Goal: Task Accomplishment & Management: Use online tool/utility

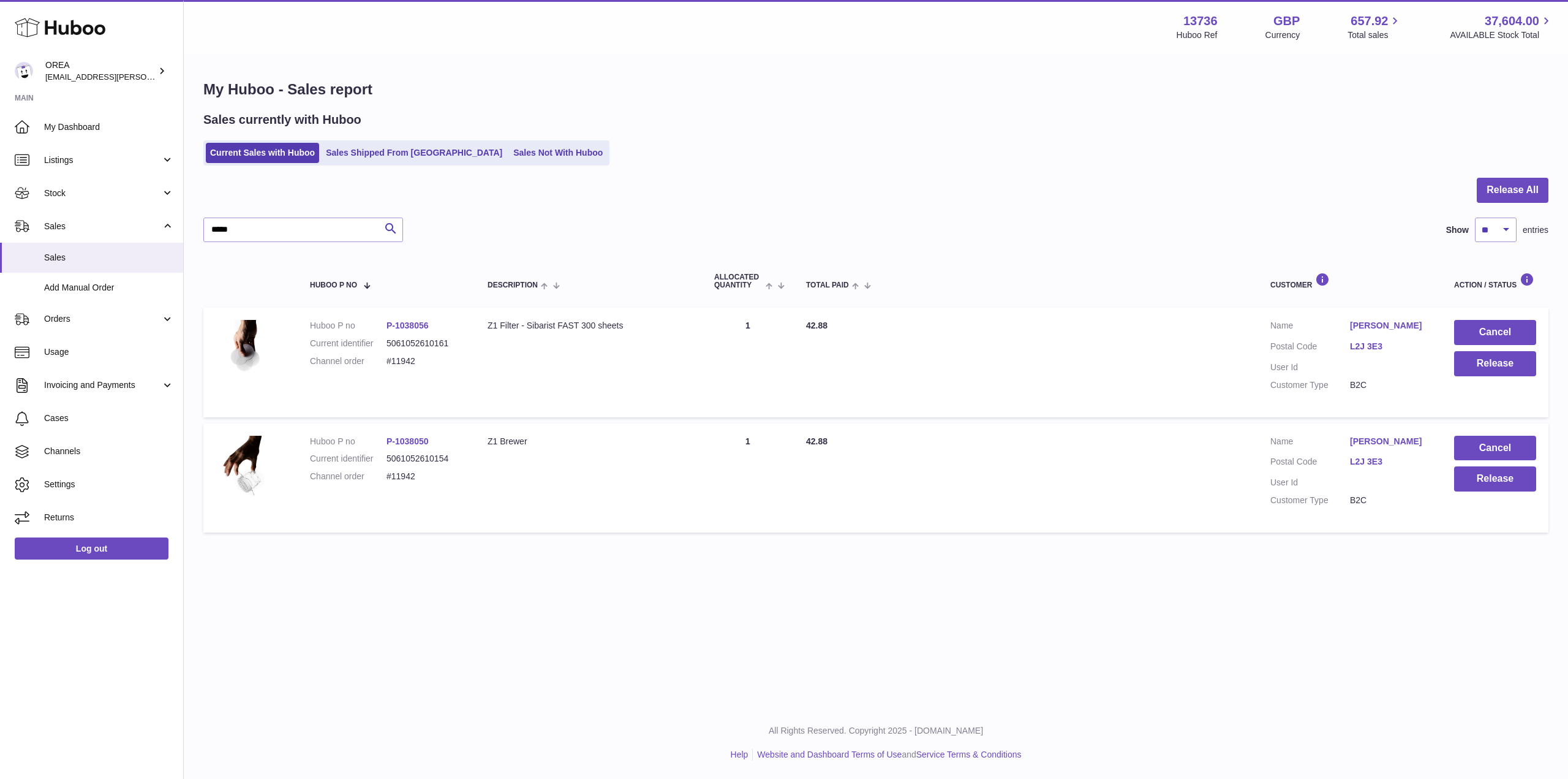
click at [269, 230] on input "*****" at bounding box center [303, 230] width 200 height 25
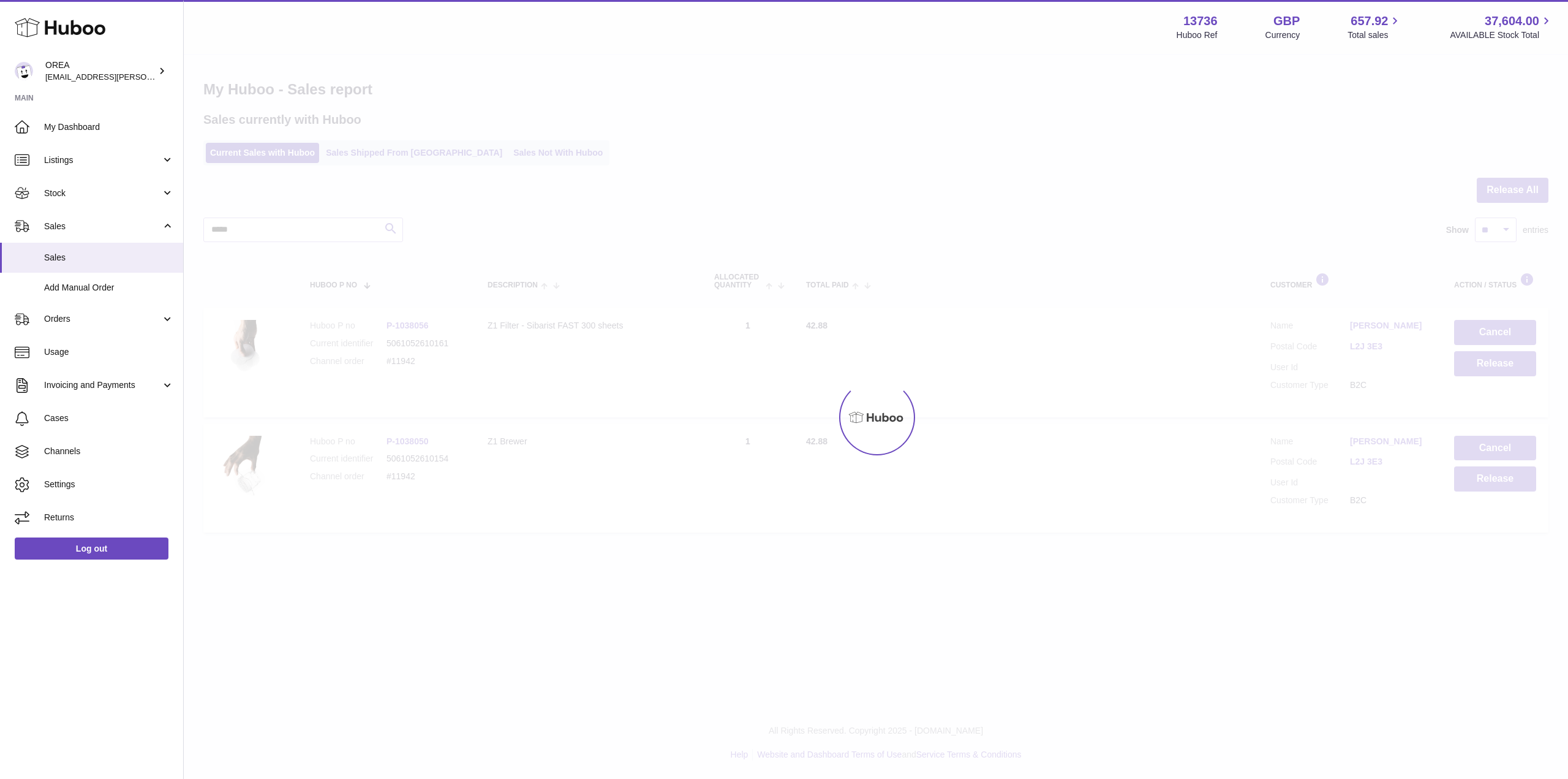
type input "*****"
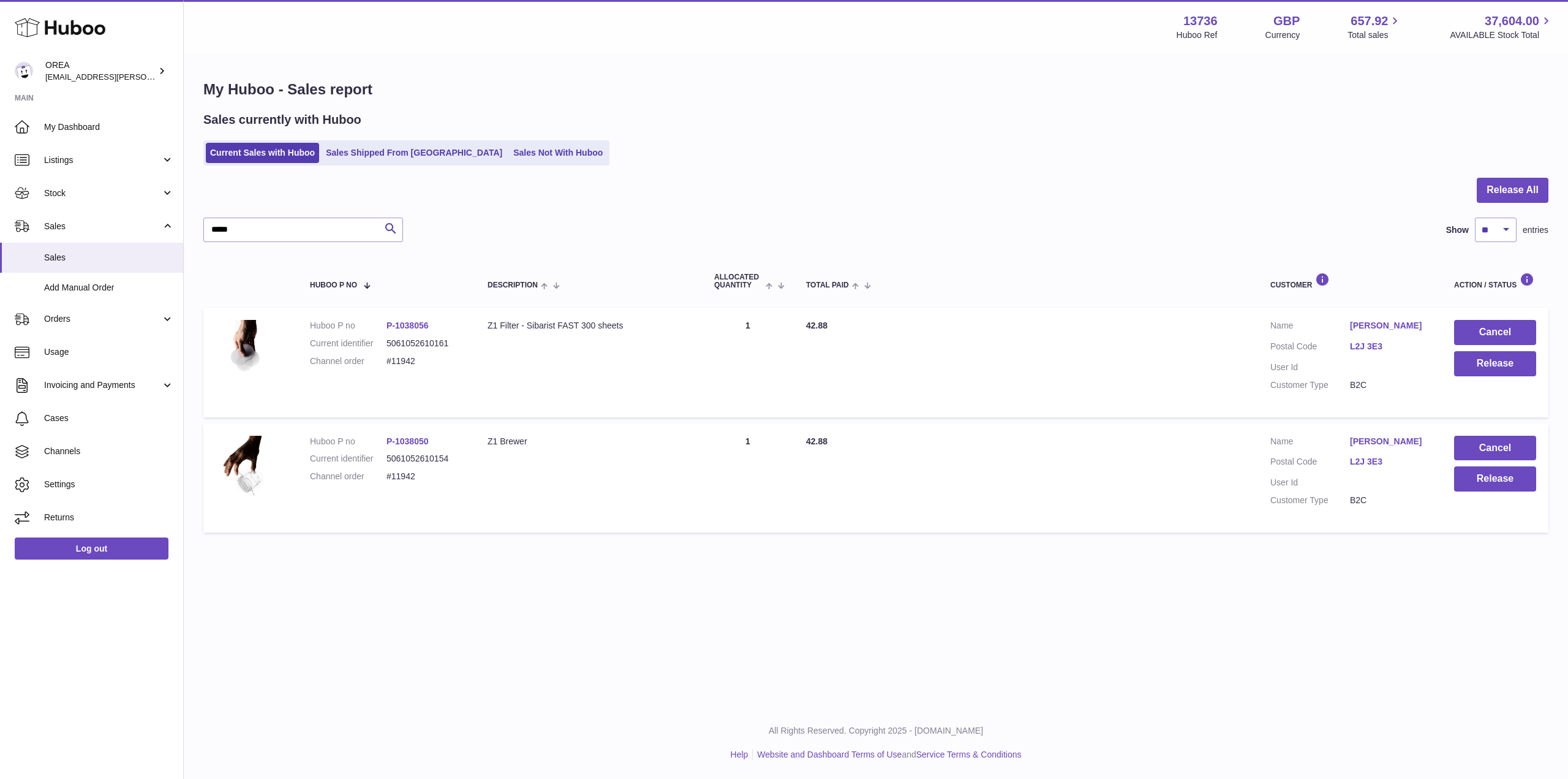
click at [574, 348] on td "Description Z1 Filter - Sibarist FAST 300 sheets" at bounding box center [589, 361] width 227 height 109
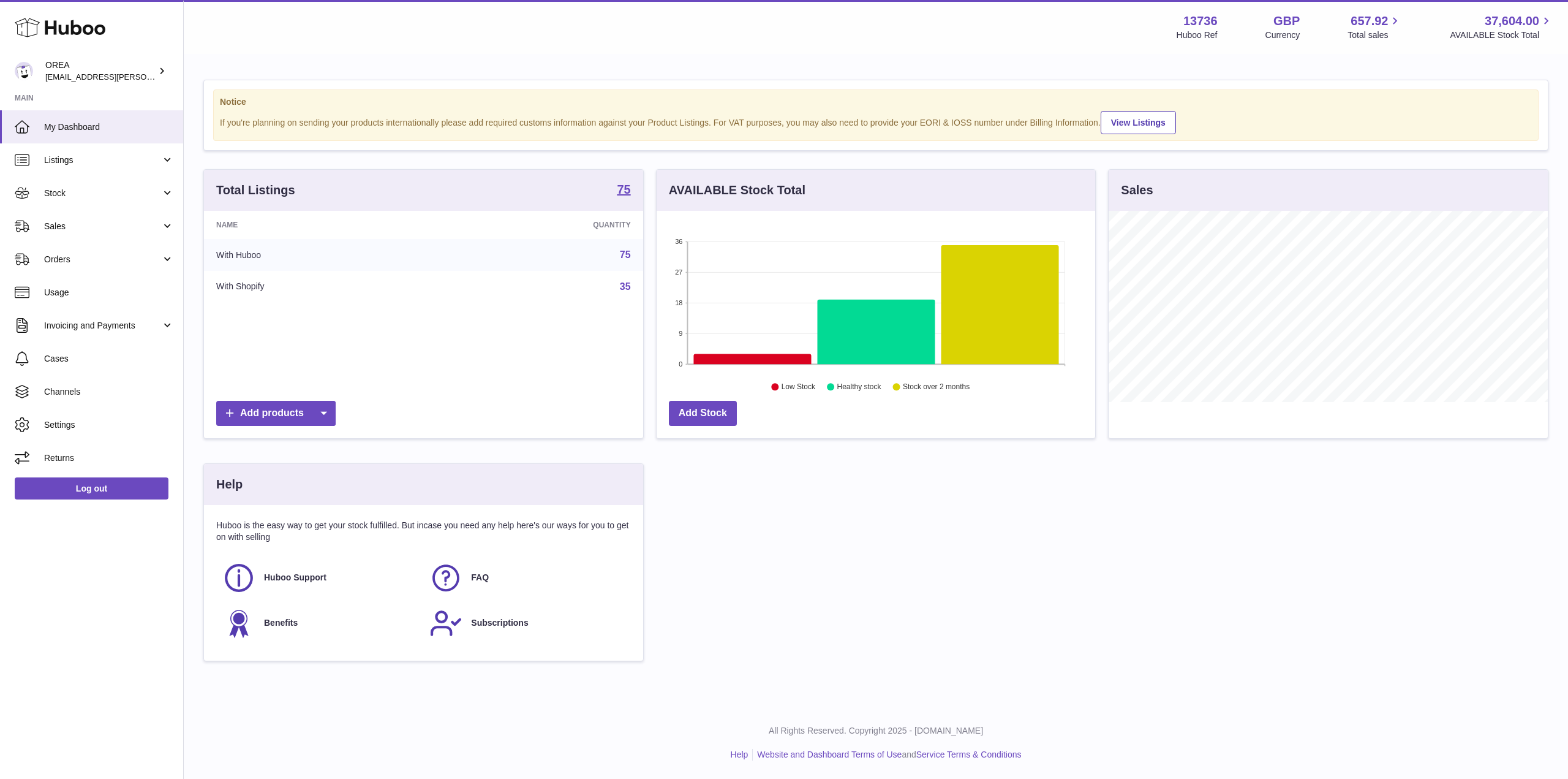
scroll to position [191, 436]
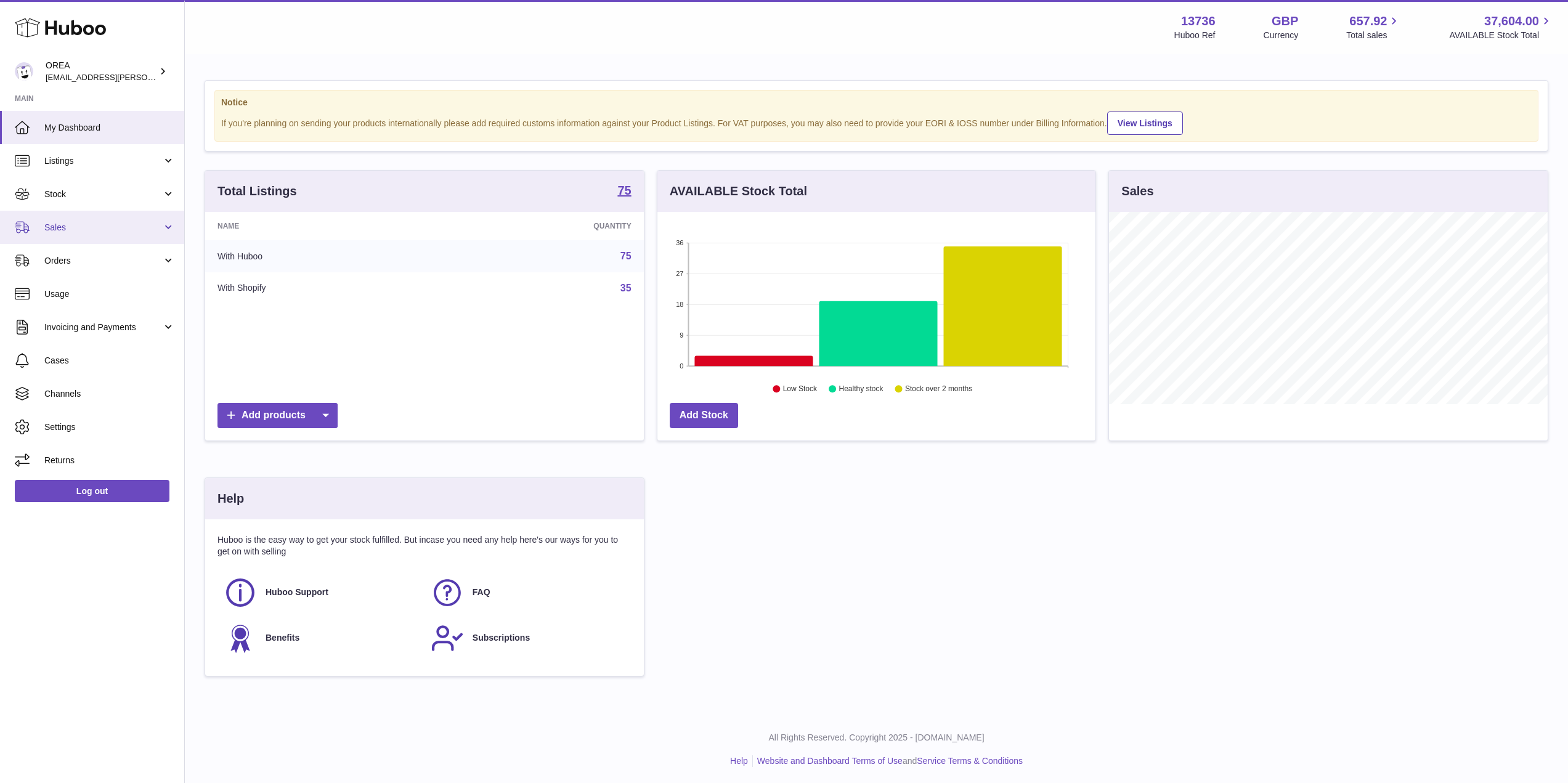
click at [79, 230] on span "Sales" at bounding box center [103, 228] width 118 height 12
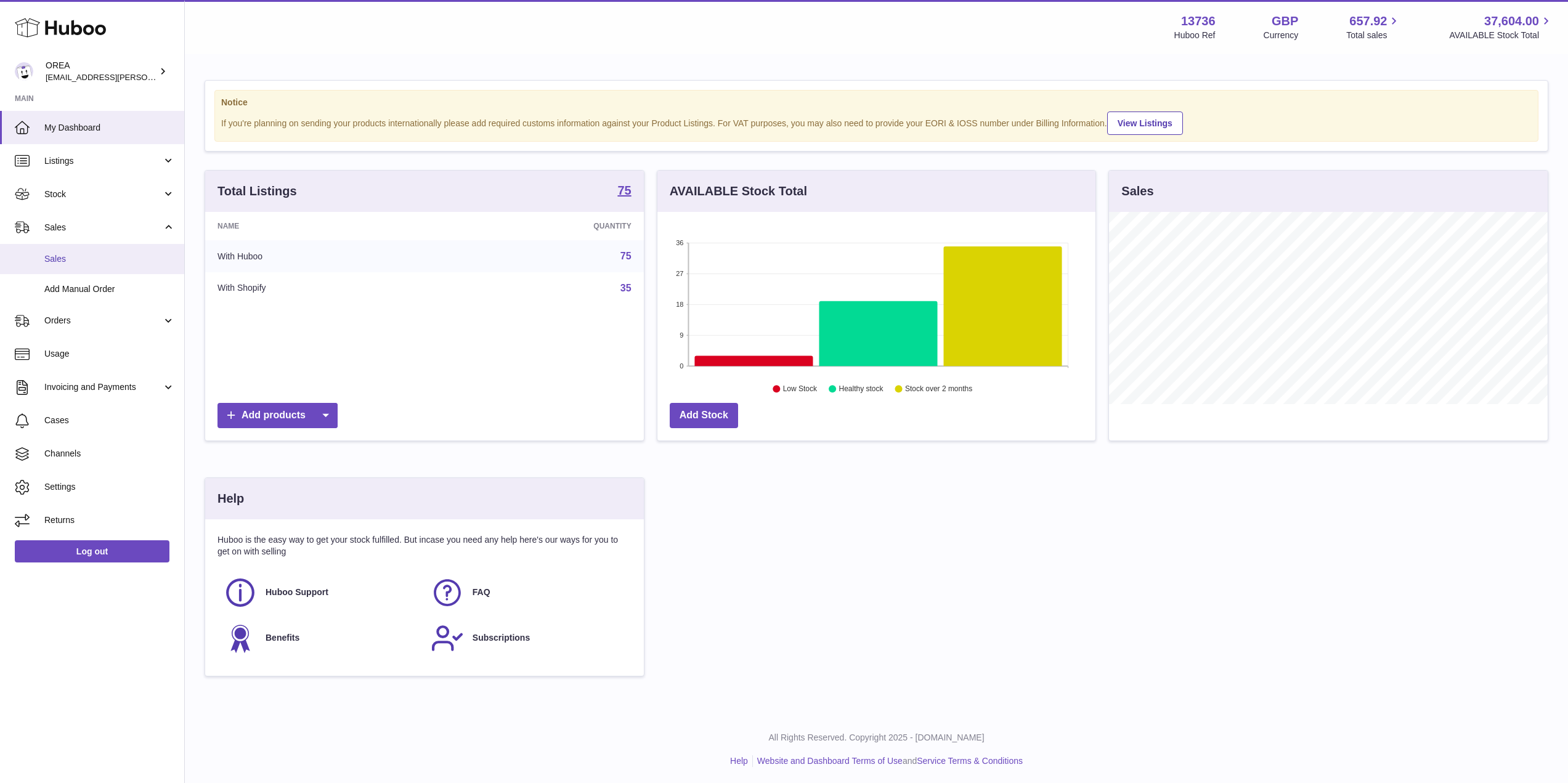
click at [95, 263] on span "Sales" at bounding box center [109, 259] width 130 height 12
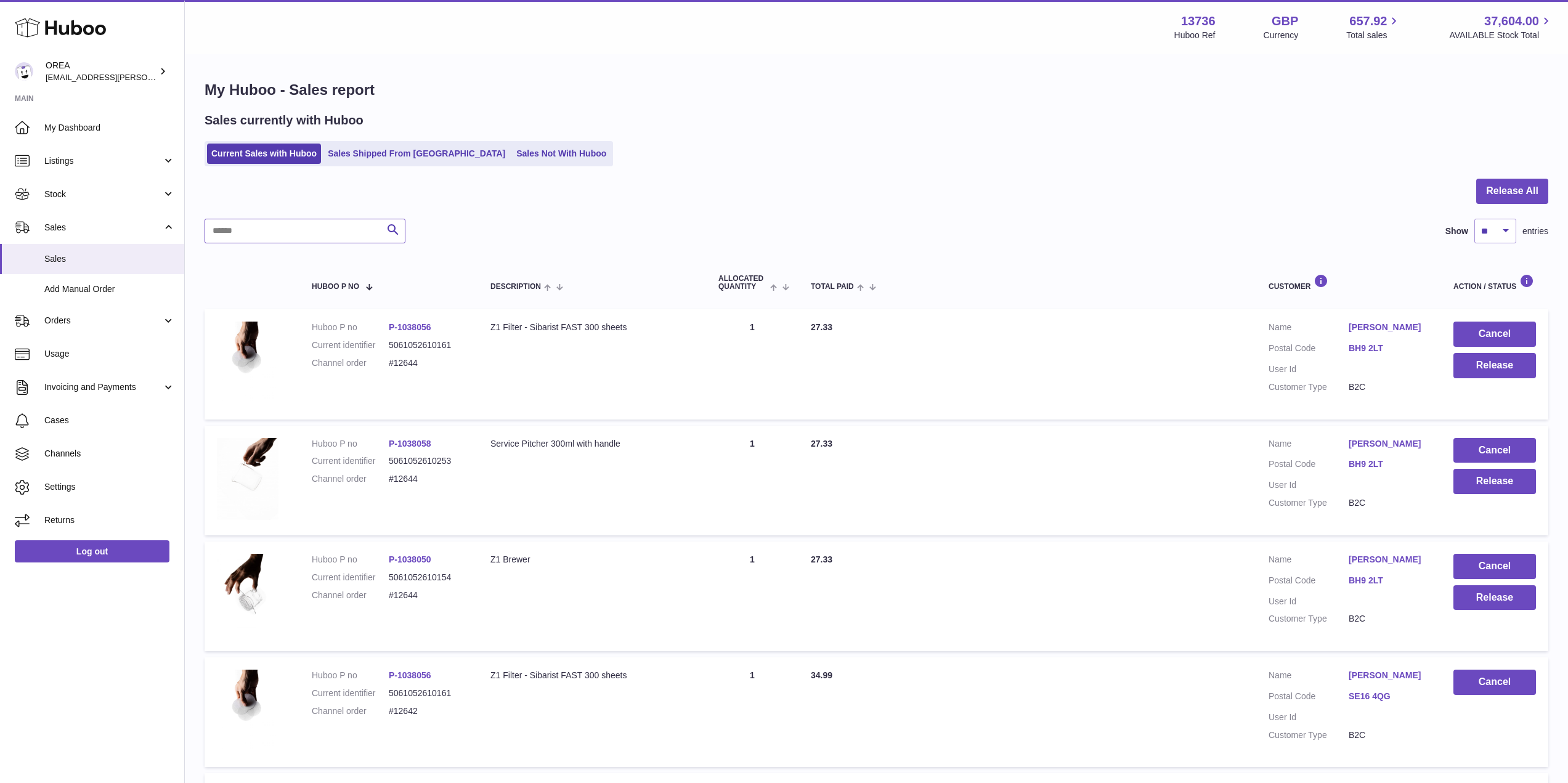
click at [291, 239] on input "text" at bounding box center [305, 231] width 201 height 25
paste input "*****"
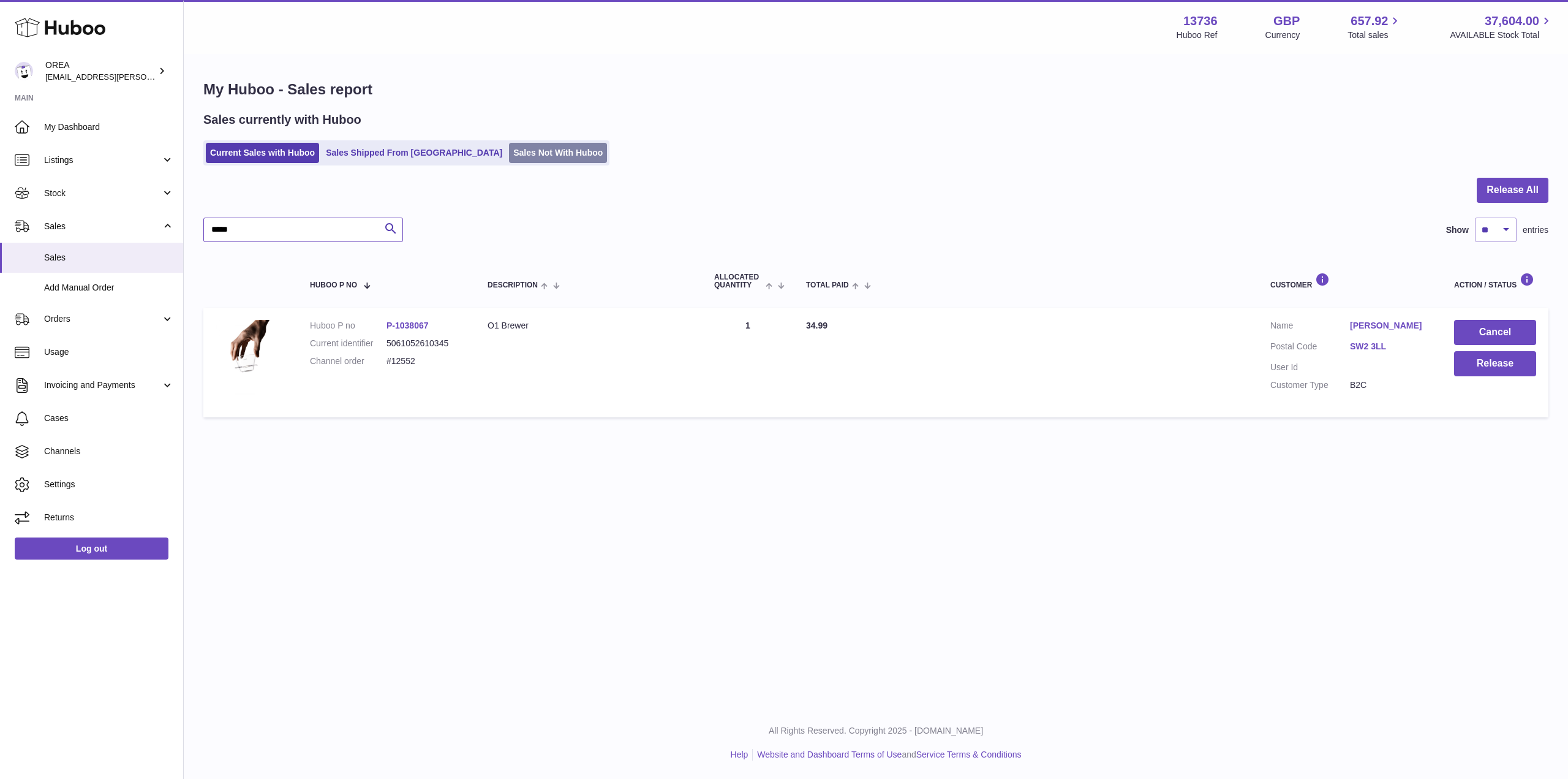
type input "*****"
click at [509, 143] on link "Sales Not With Huboo" at bounding box center [558, 152] width 98 height 20
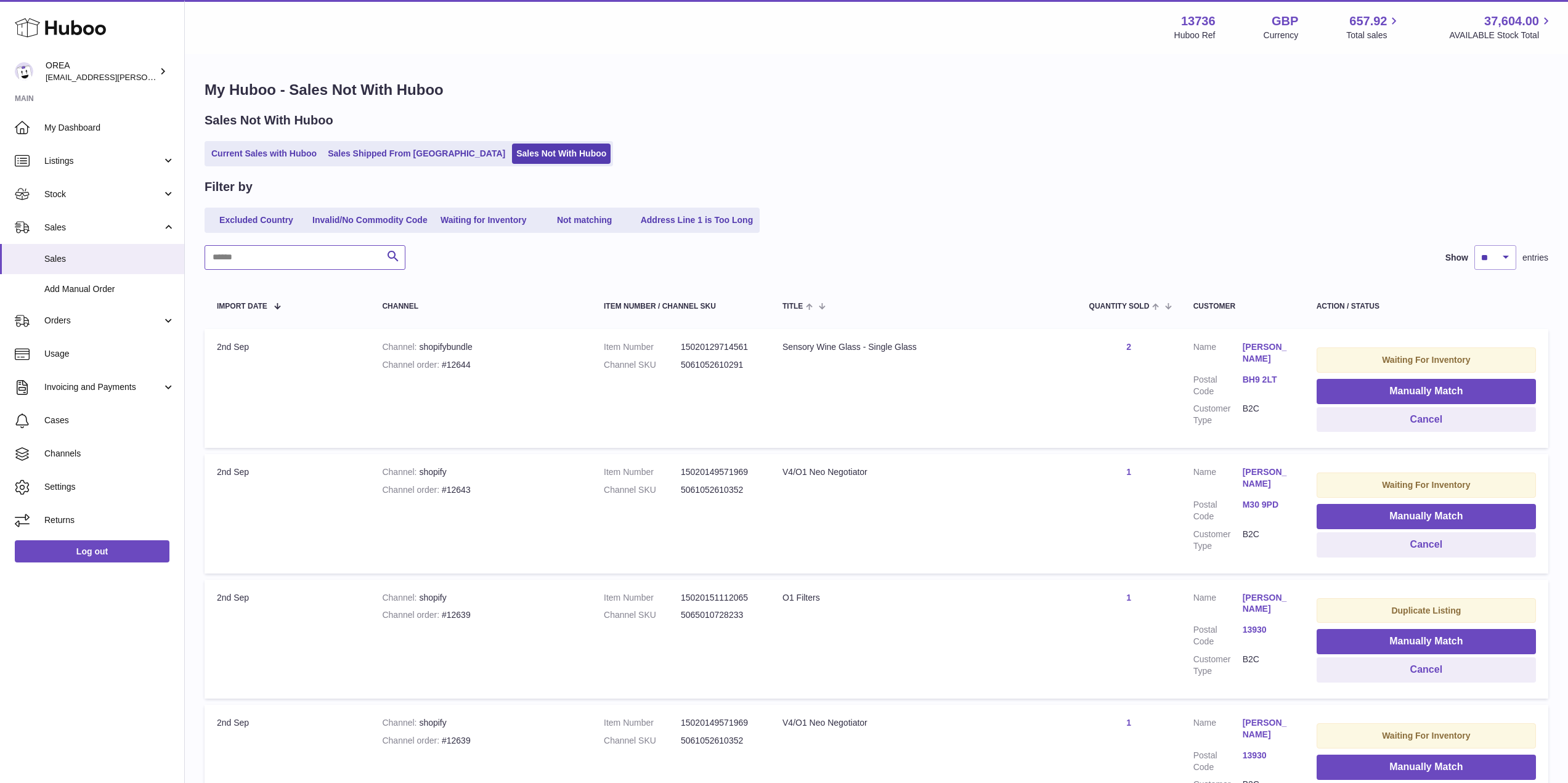
click at [253, 257] on input "text" at bounding box center [305, 257] width 201 height 25
paste input "*****"
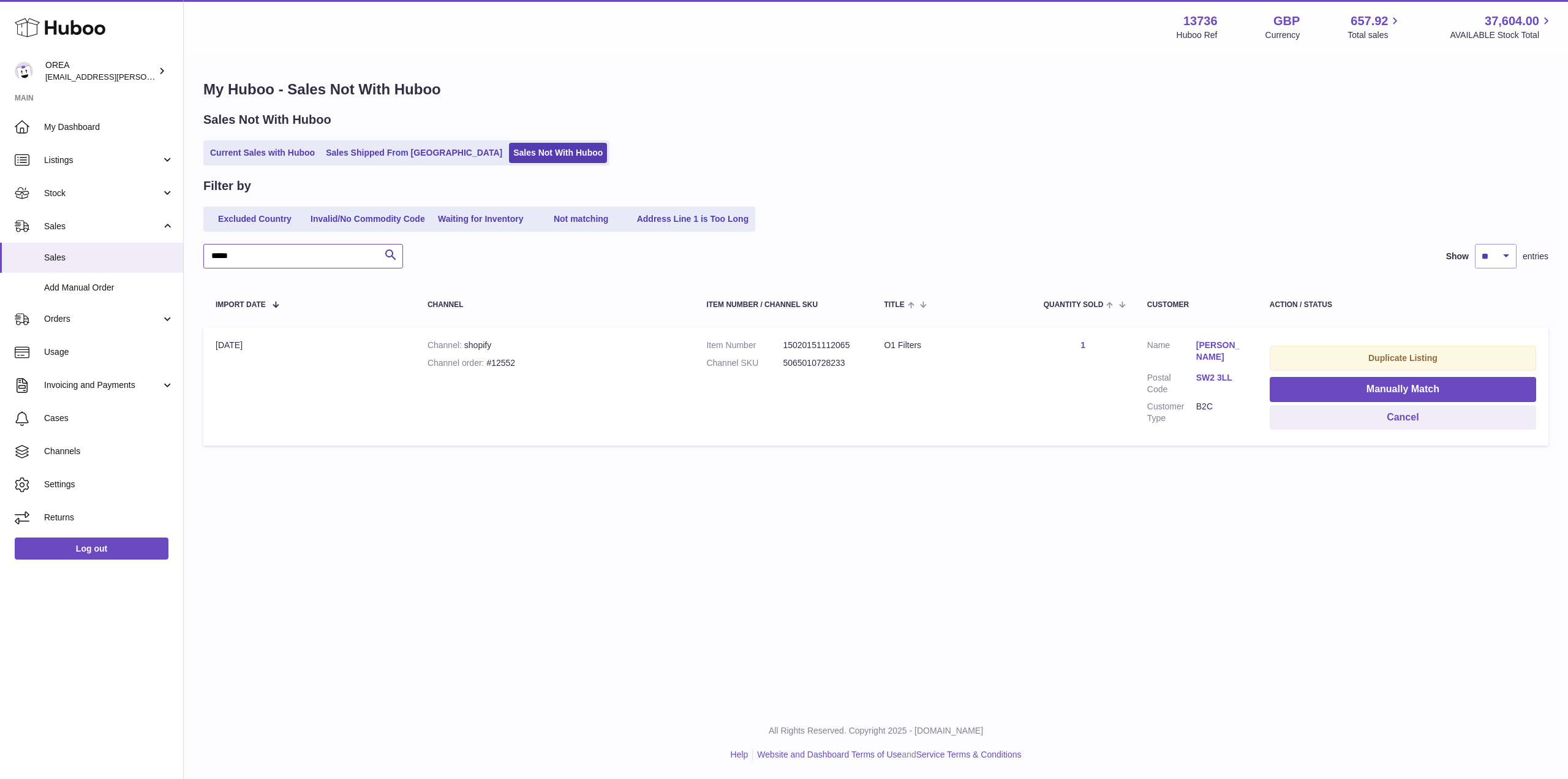
type input "*****"
click at [1367, 381] on button "Manually Match" at bounding box center [1403, 389] width 266 height 25
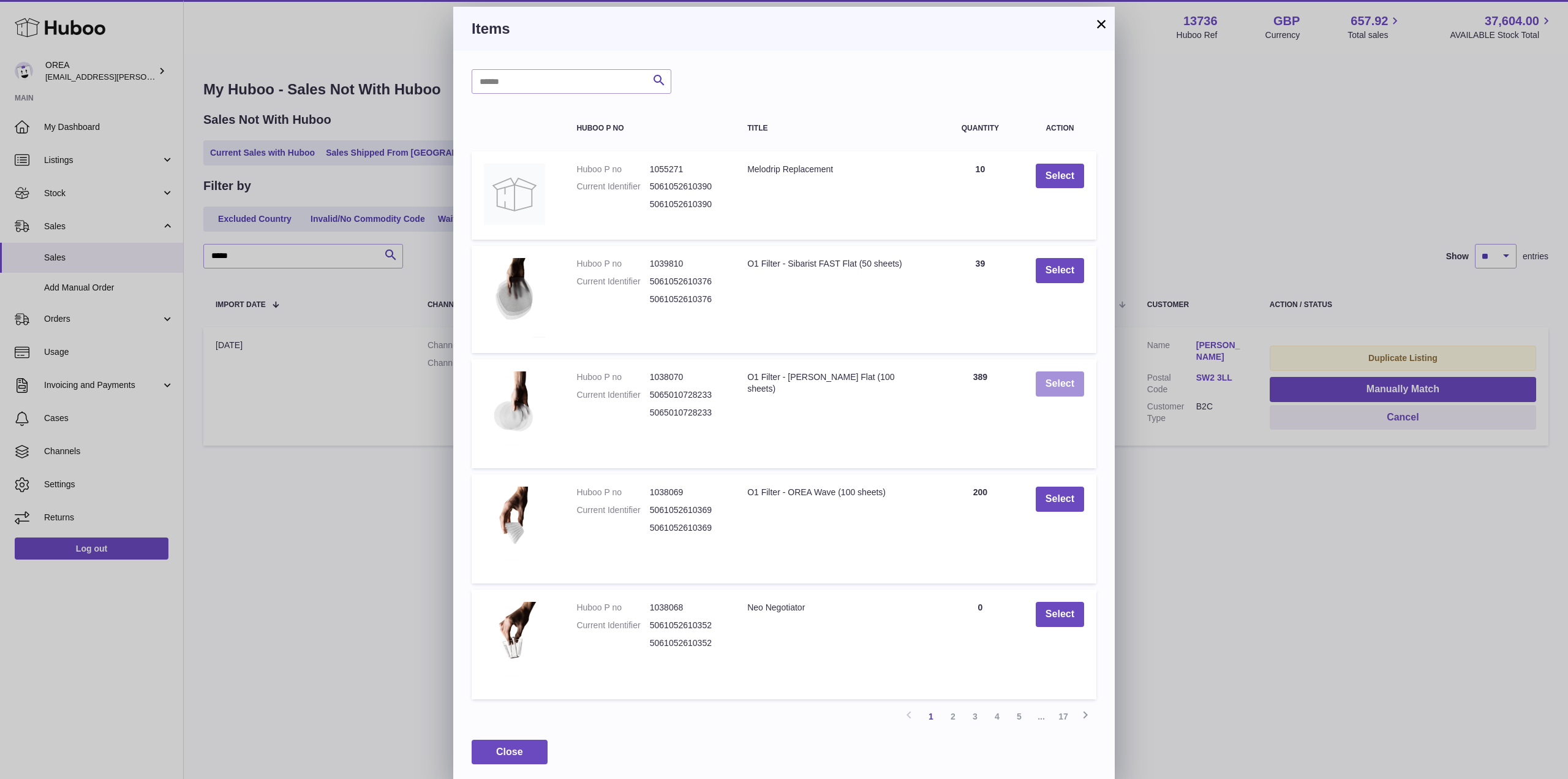
click at [1064, 388] on button "Select" at bounding box center [1060, 384] width 48 height 25
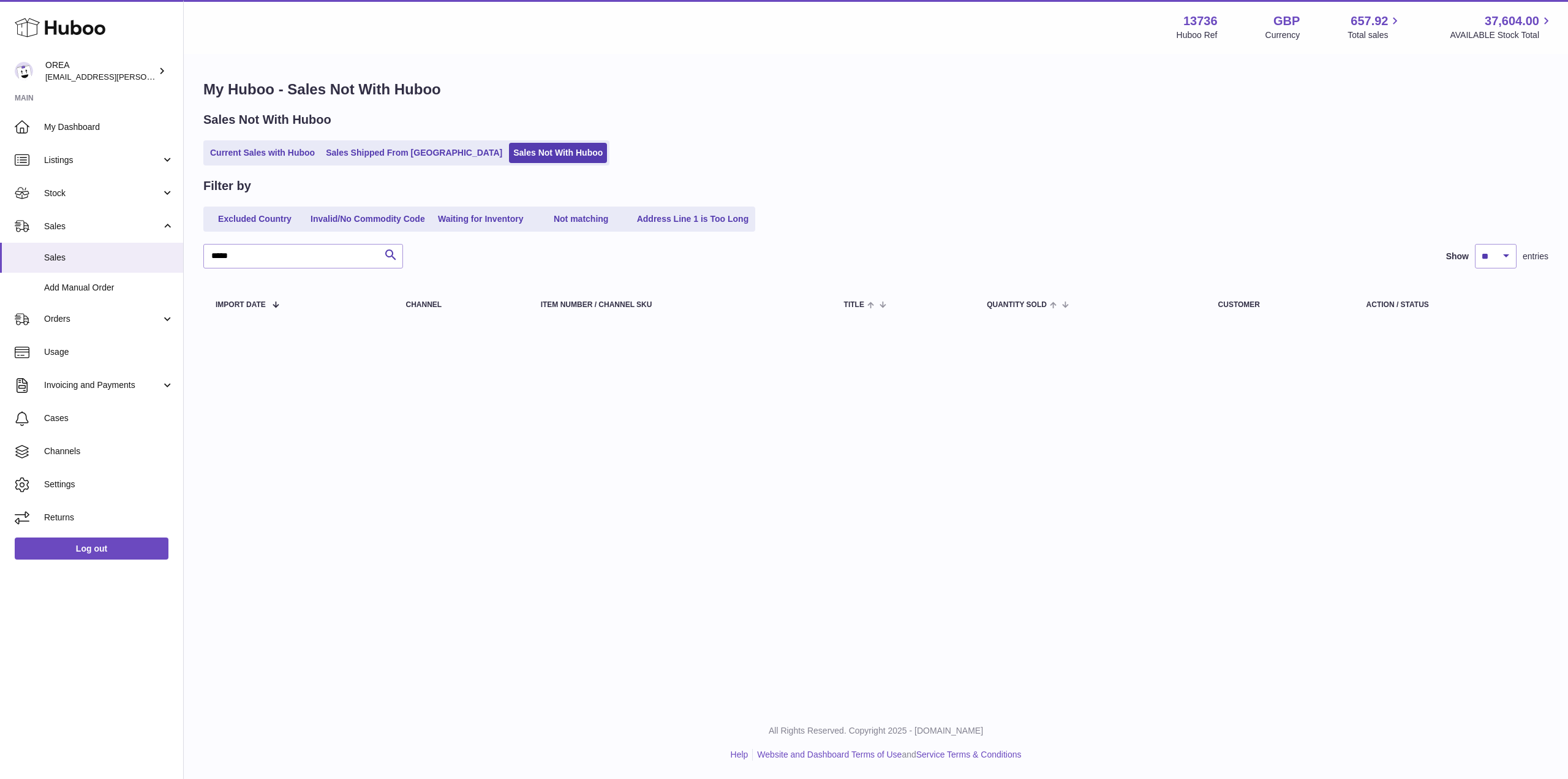
drag, startPoint x: 236, startPoint y: 148, endPoint x: 239, endPoint y: 136, distance: 12.4
click at [236, 148] on link "Current Sales with Huboo" at bounding box center [262, 152] width 113 height 20
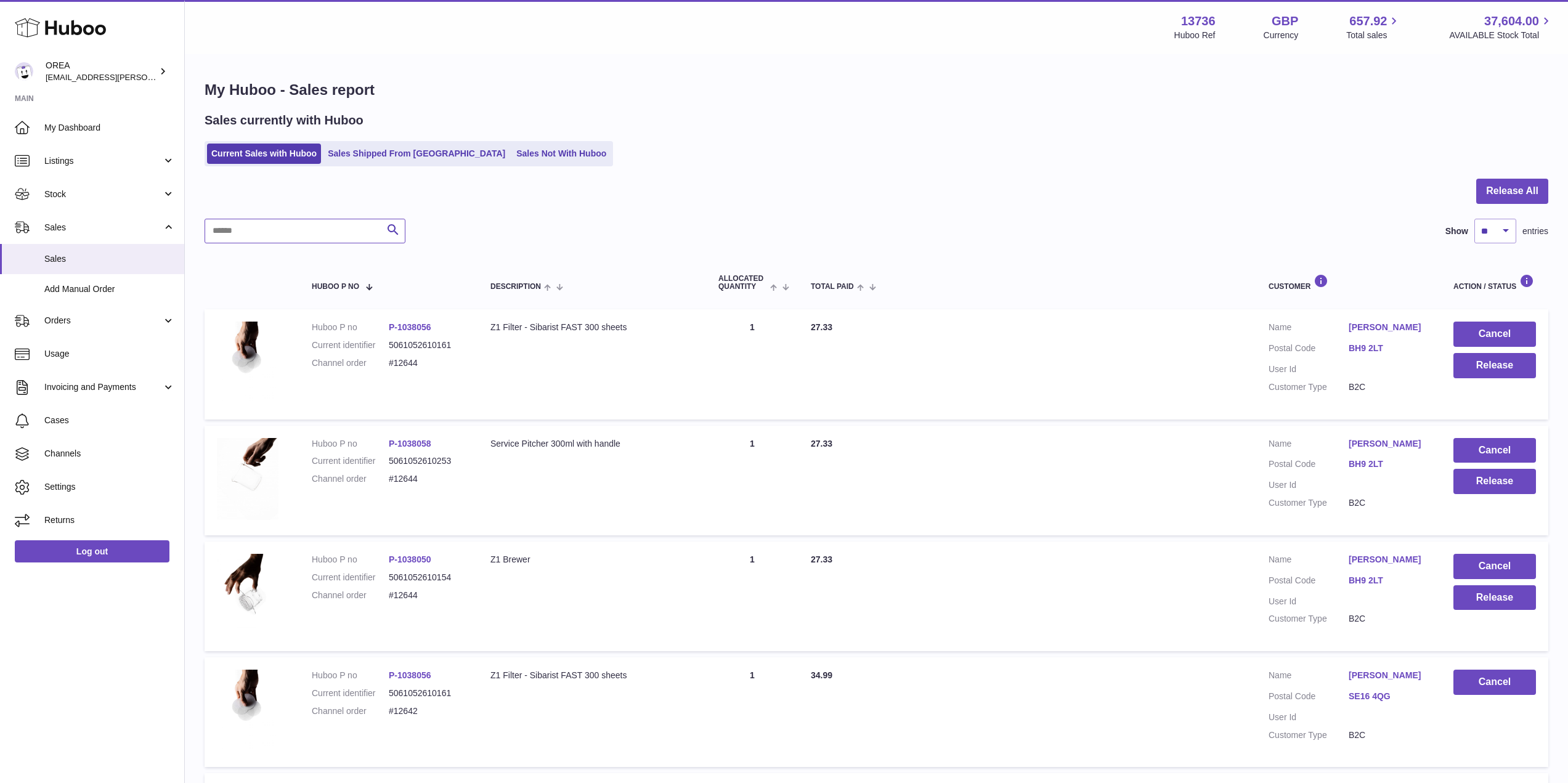
click at [269, 223] on input "text" at bounding box center [305, 231] width 201 height 25
paste input "*****"
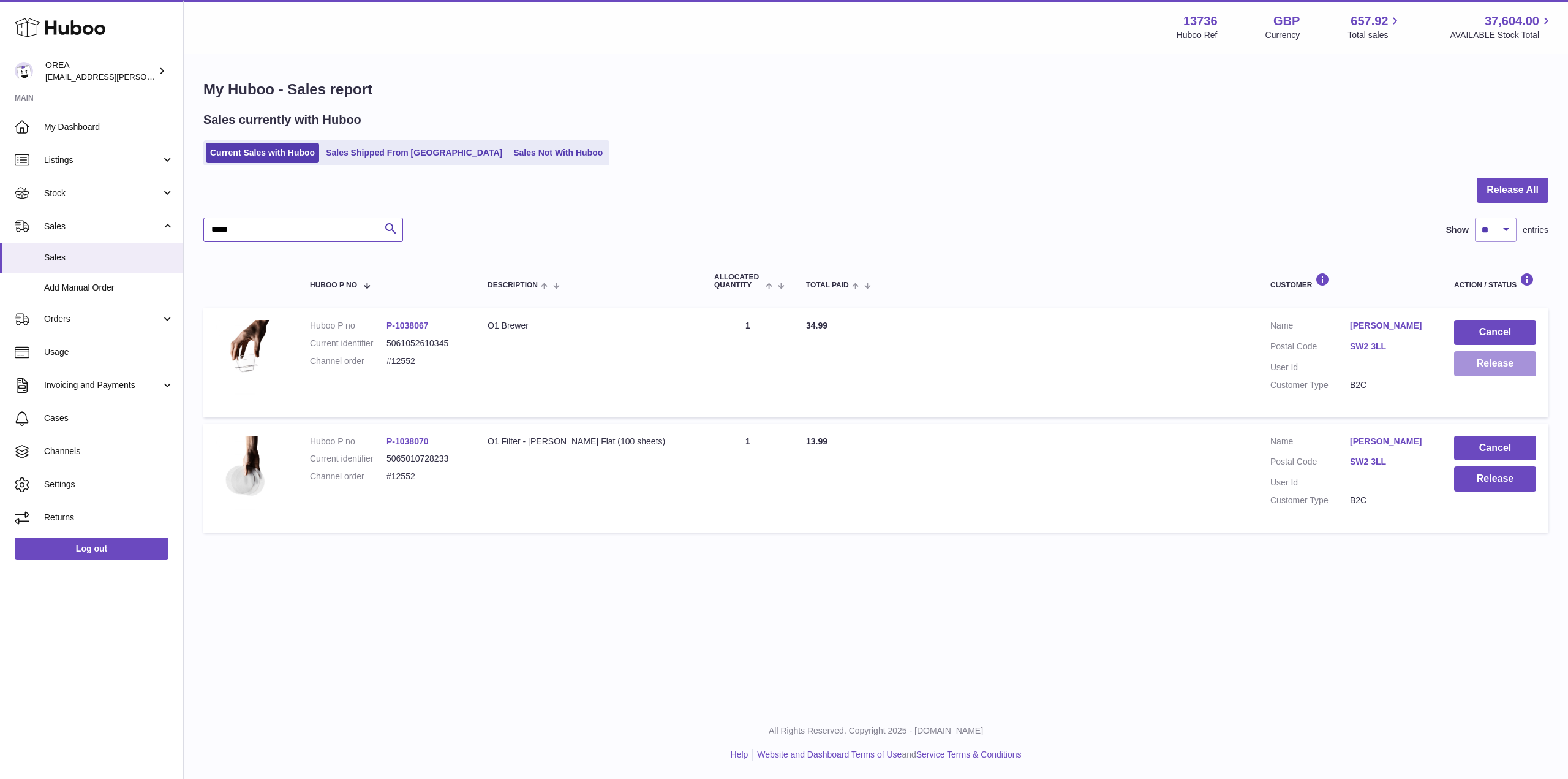
type input "*****"
click at [1493, 360] on button "Release" at bounding box center [1495, 363] width 82 height 25
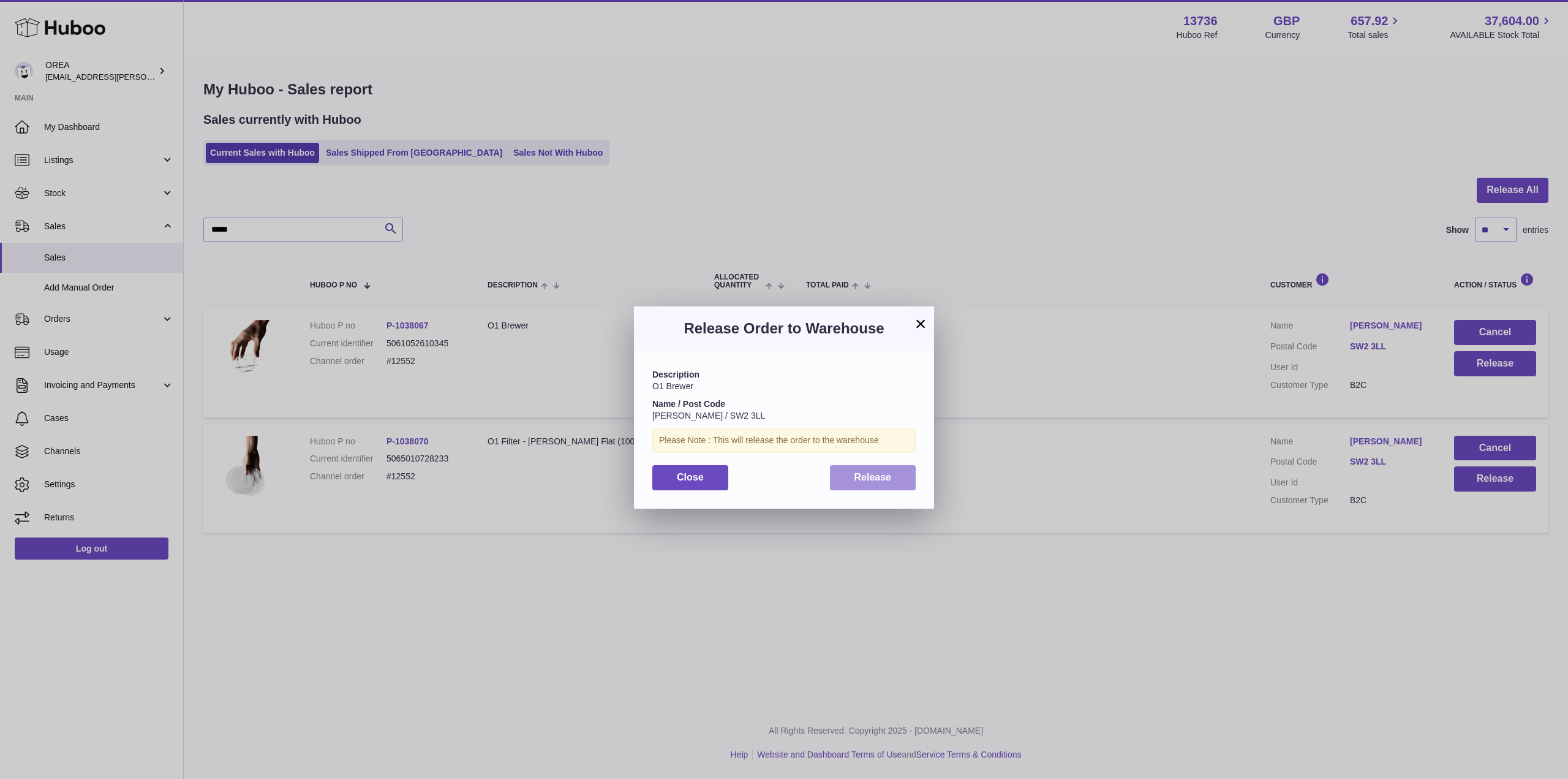
click at [890, 474] on span "Release" at bounding box center [873, 477] width 37 height 10
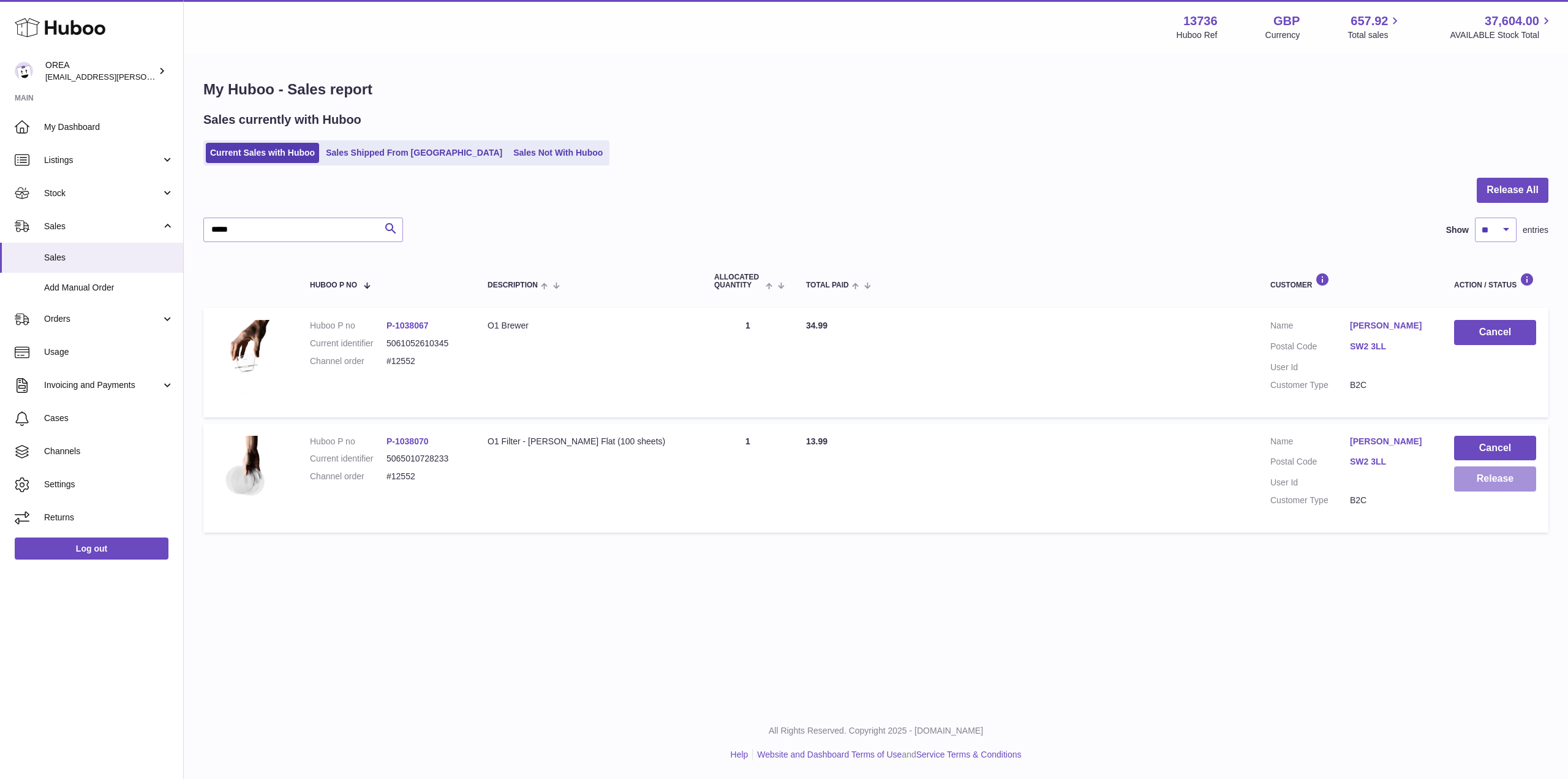
click at [1475, 481] on button "Release" at bounding box center [1495, 479] width 82 height 25
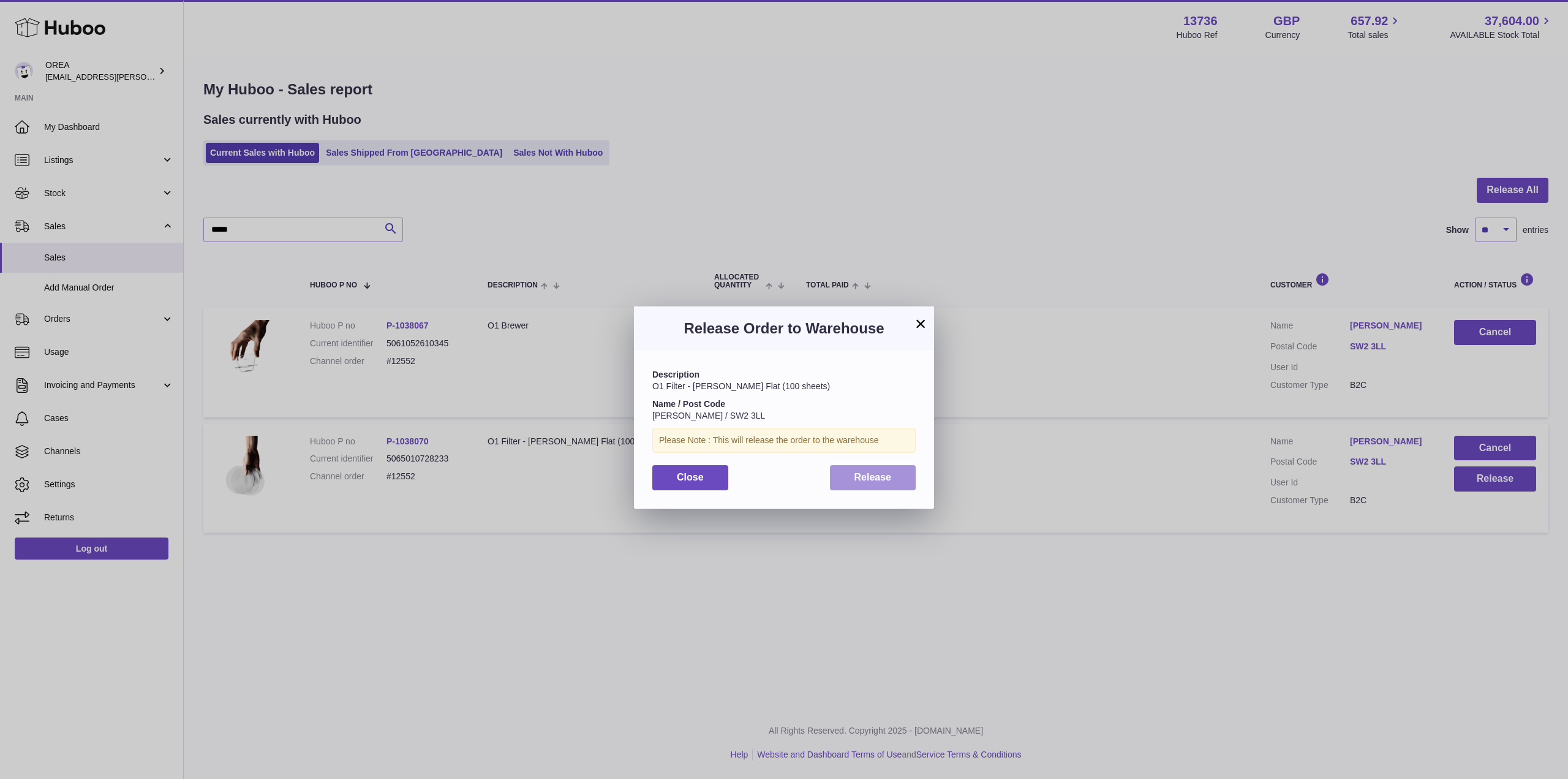
click at [901, 481] on button "Release" at bounding box center [873, 477] width 87 height 25
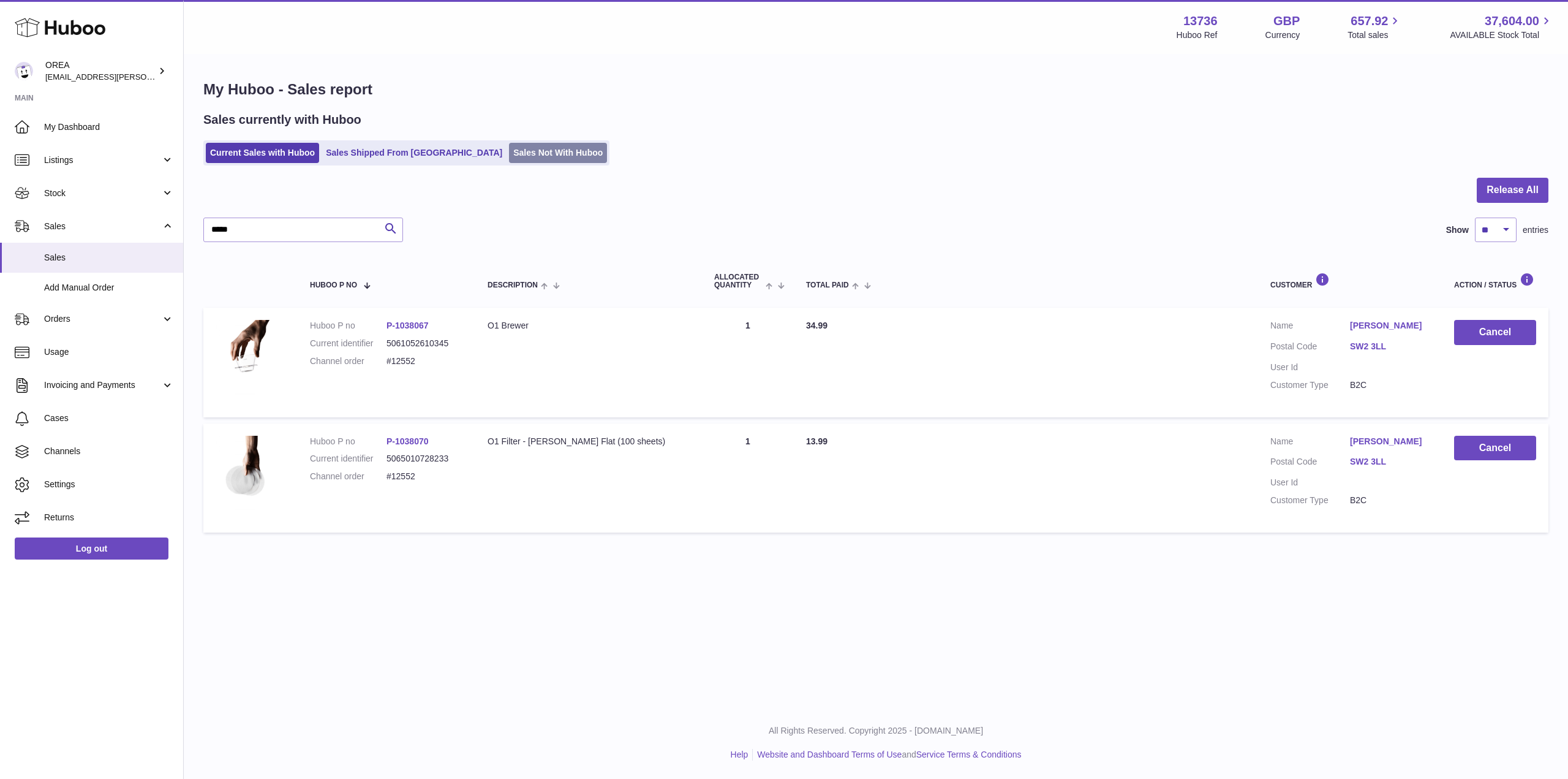
click at [509, 151] on link "Sales Not With Huboo" at bounding box center [558, 152] width 98 height 20
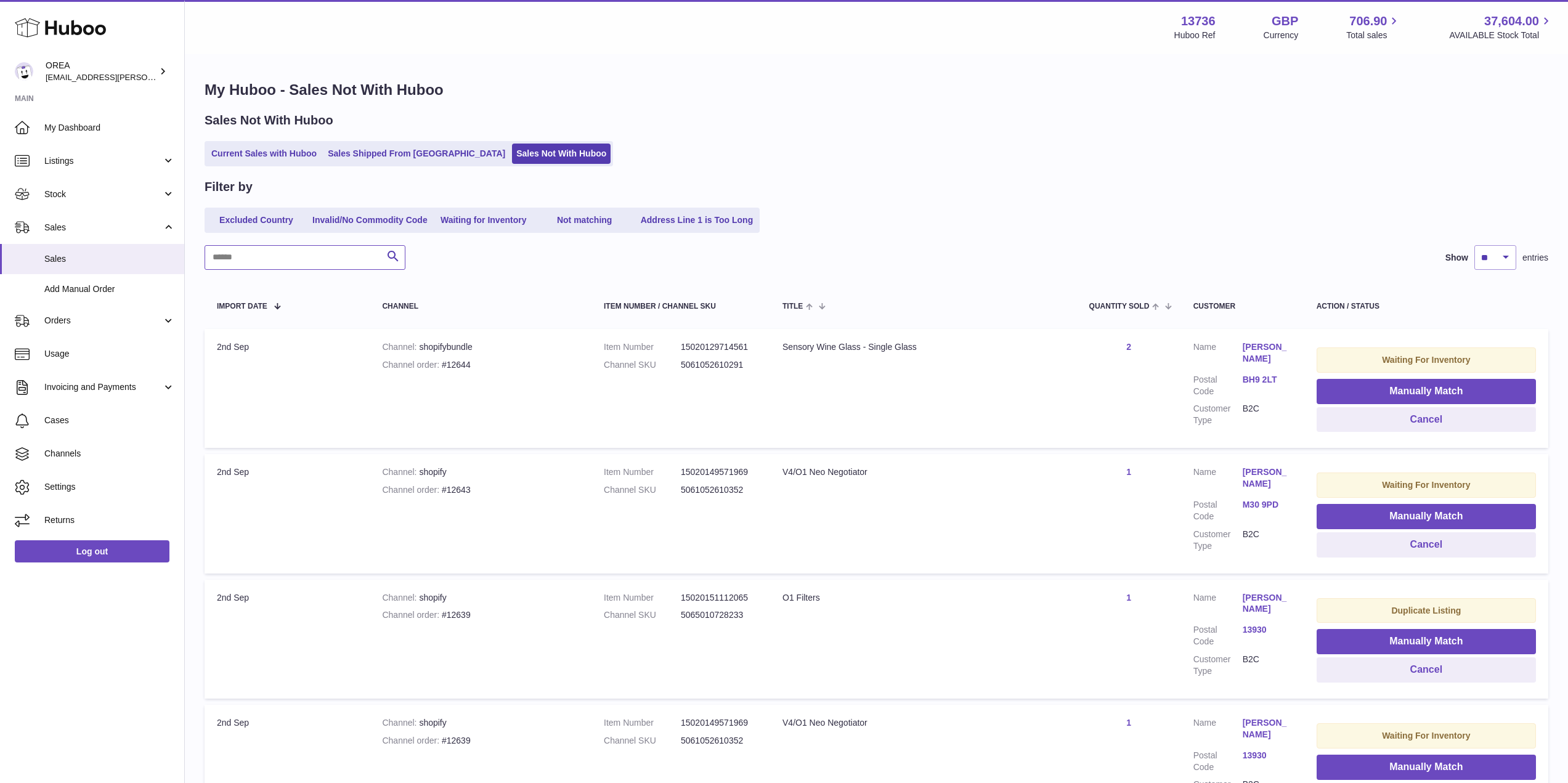
click at [275, 258] on input "text" at bounding box center [305, 257] width 201 height 25
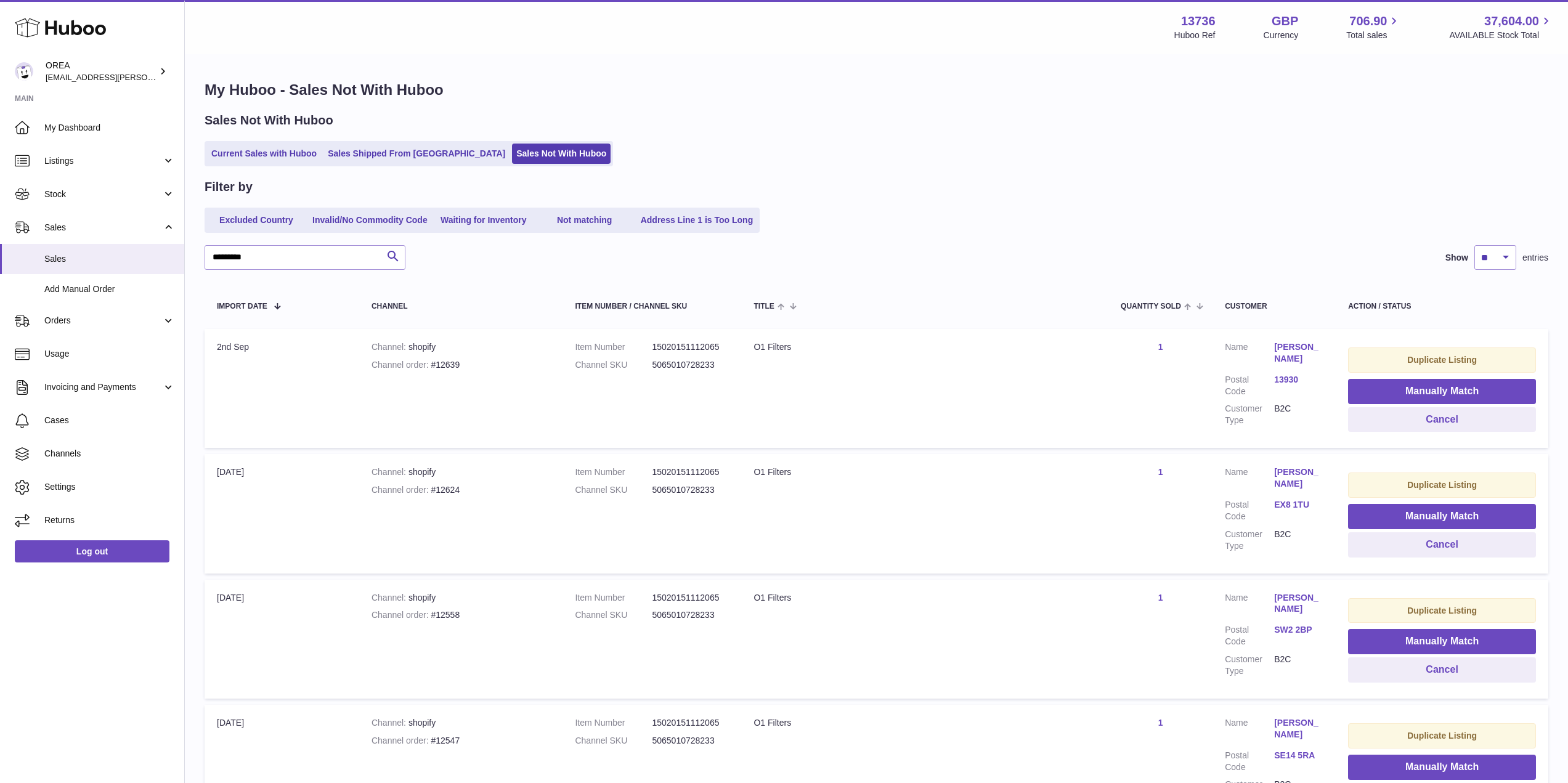
click at [466, 359] on div "Channel order #12639" at bounding box center [461, 365] width 179 height 12
copy div "12639"
click at [1391, 388] on button "Manually Match" at bounding box center [1442, 391] width 188 height 26
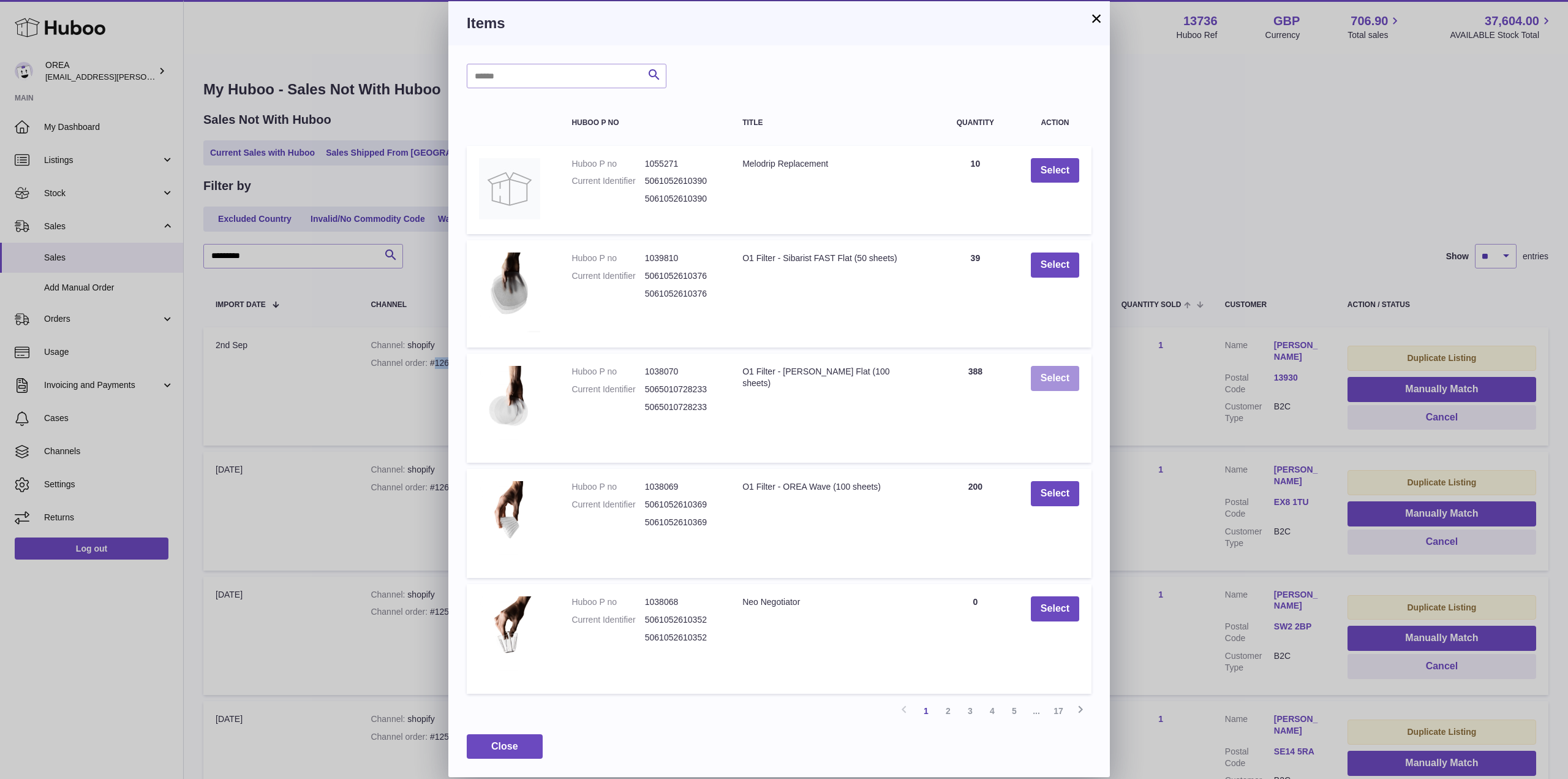
click at [1063, 375] on button "Select" at bounding box center [1055, 378] width 48 height 25
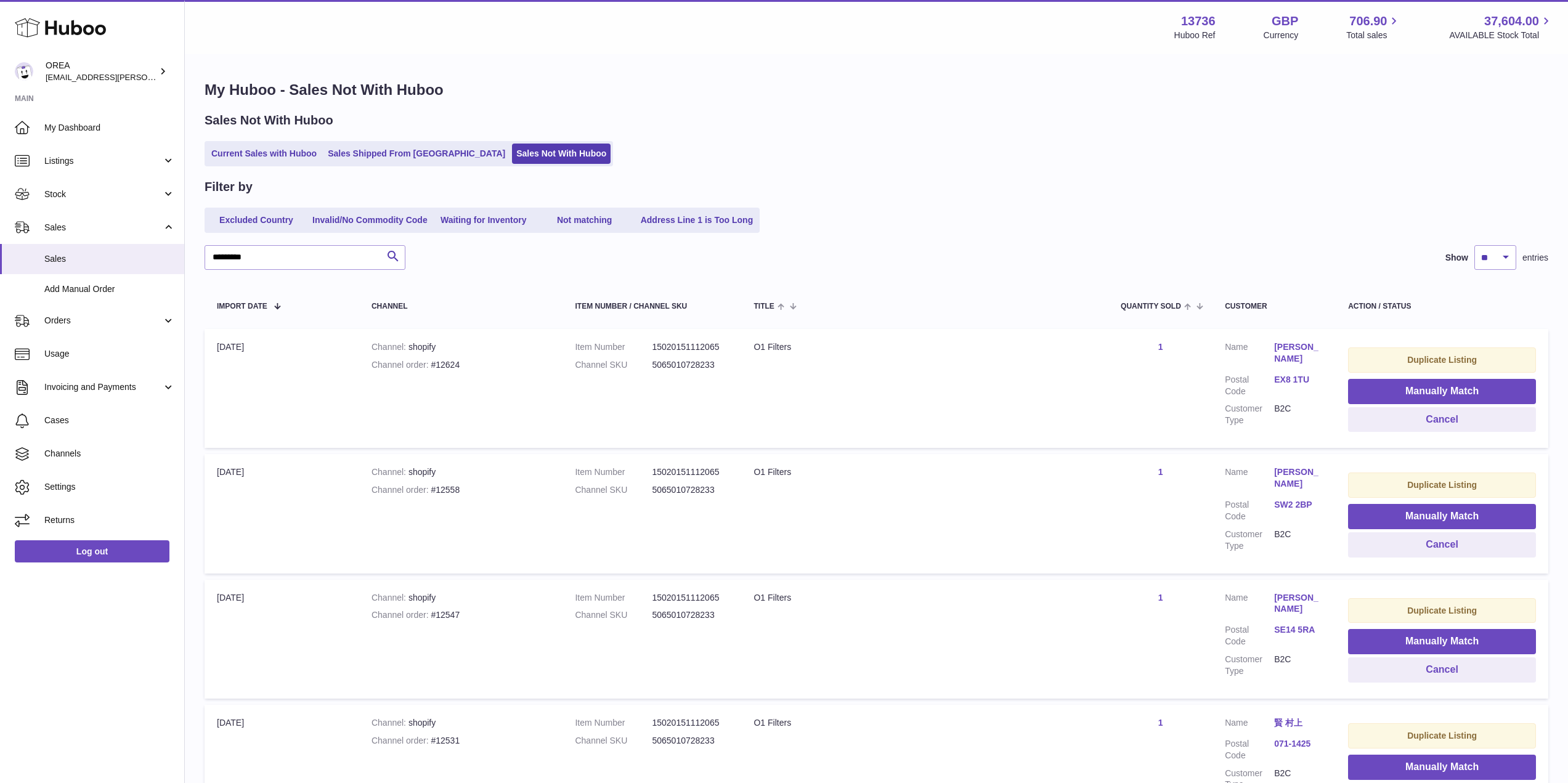
click at [447, 367] on div "Channel order #12624" at bounding box center [461, 365] width 179 height 12
click at [461, 364] on div "Channel order #12624" at bounding box center [461, 365] width 179 height 12
copy div "12624"
click at [1427, 384] on button "Manually Match" at bounding box center [1442, 391] width 188 height 26
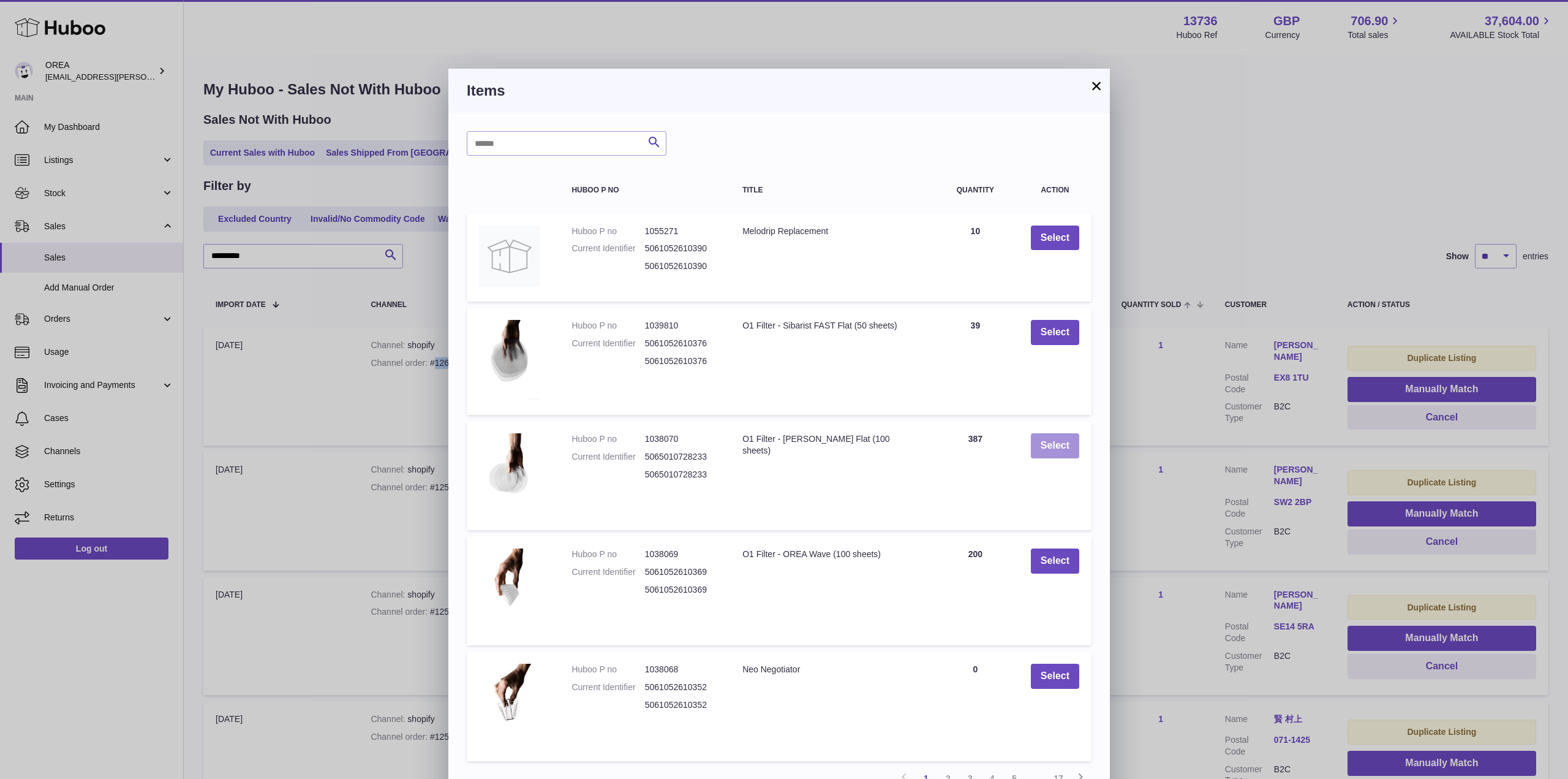
click at [1048, 444] on button "Select" at bounding box center [1055, 446] width 48 height 25
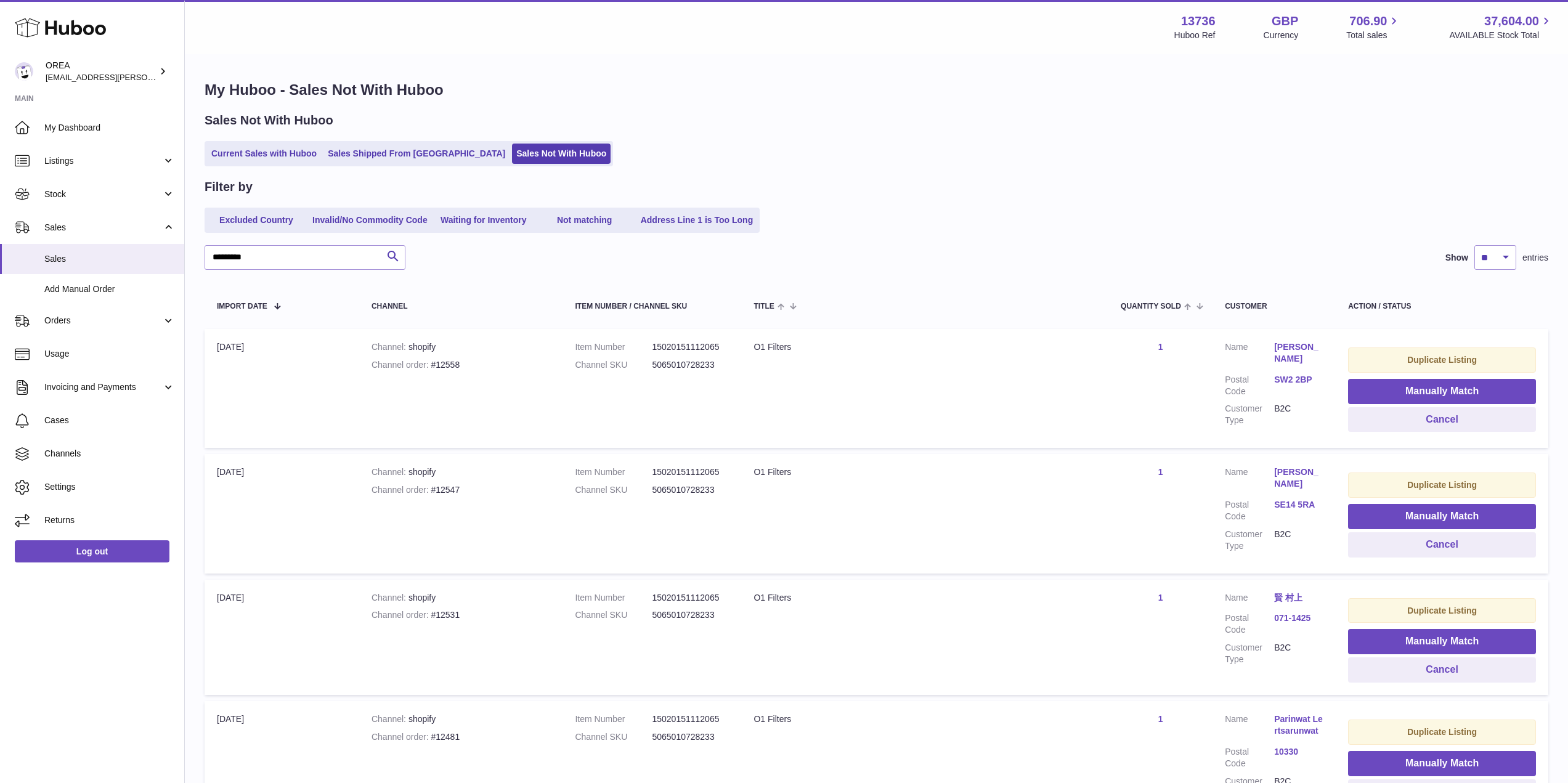
click at [465, 359] on div "Channel order #12558" at bounding box center [461, 365] width 179 height 12
copy div "12558"
click at [1425, 393] on button "Manually Match" at bounding box center [1442, 391] width 188 height 26
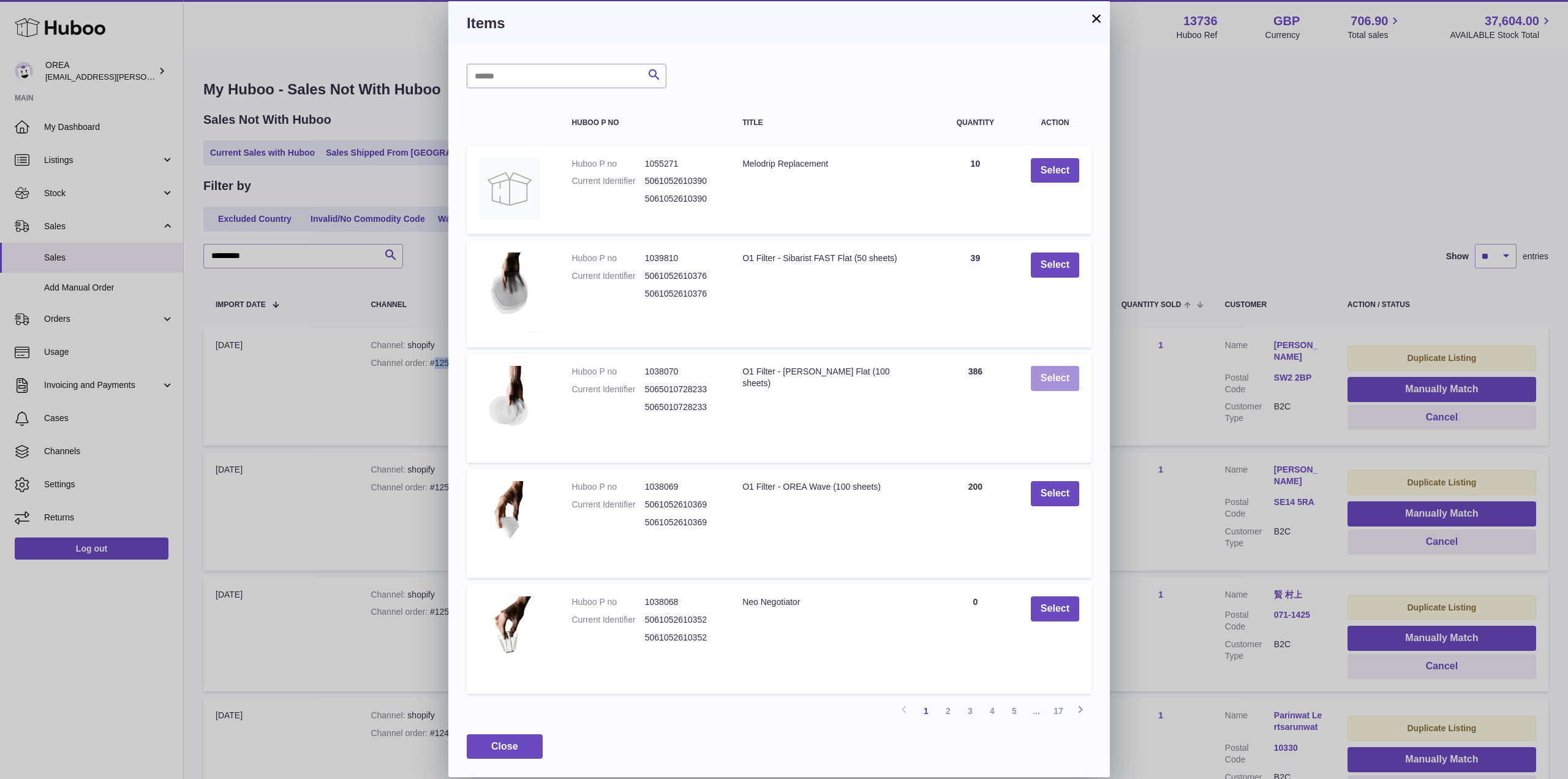
click at [1070, 378] on button "Select" at bounding box center [1055, 378] width 48 height 25
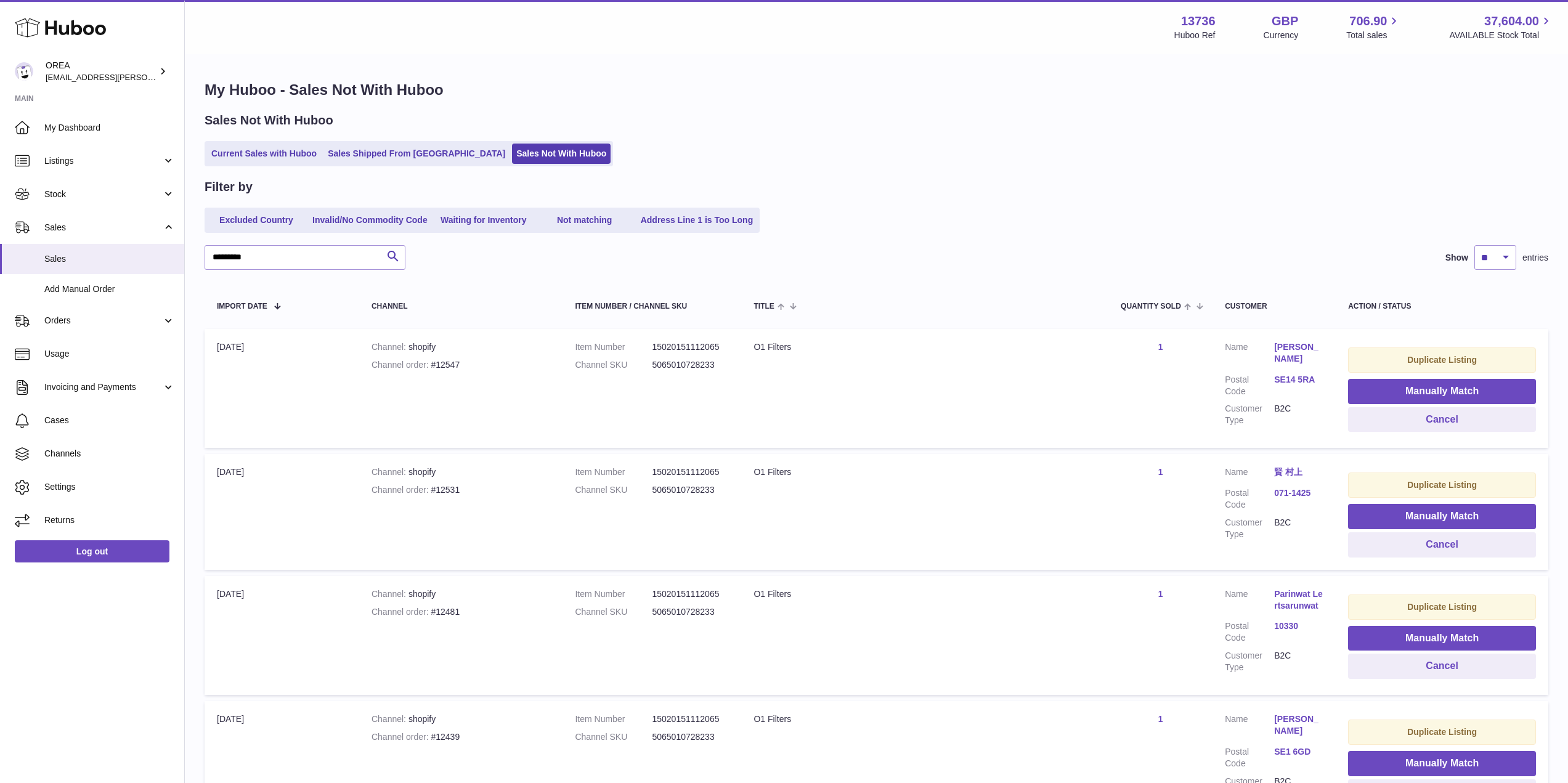
click at [466, 364] on div "Channel order #12547" at bounding box center [461, 365] width 179 height 12
copy div "12547"
click at [1392, 390] on button "Manually Match" at bounding box center [1442, 391] width 188 height 26
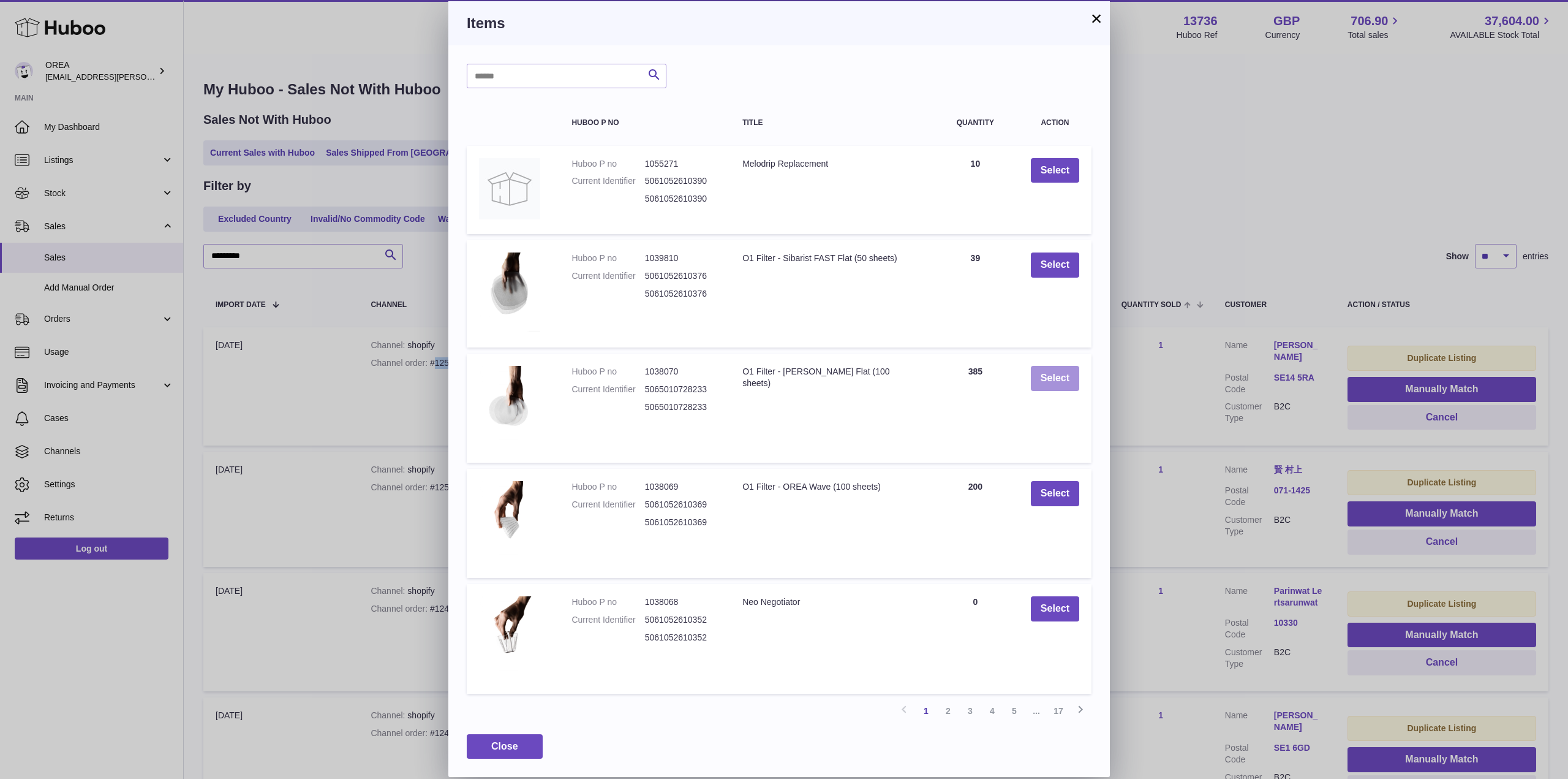
click at [1058, 375] on button "Select" at bounding box center [1055, 378] width 48 height 25
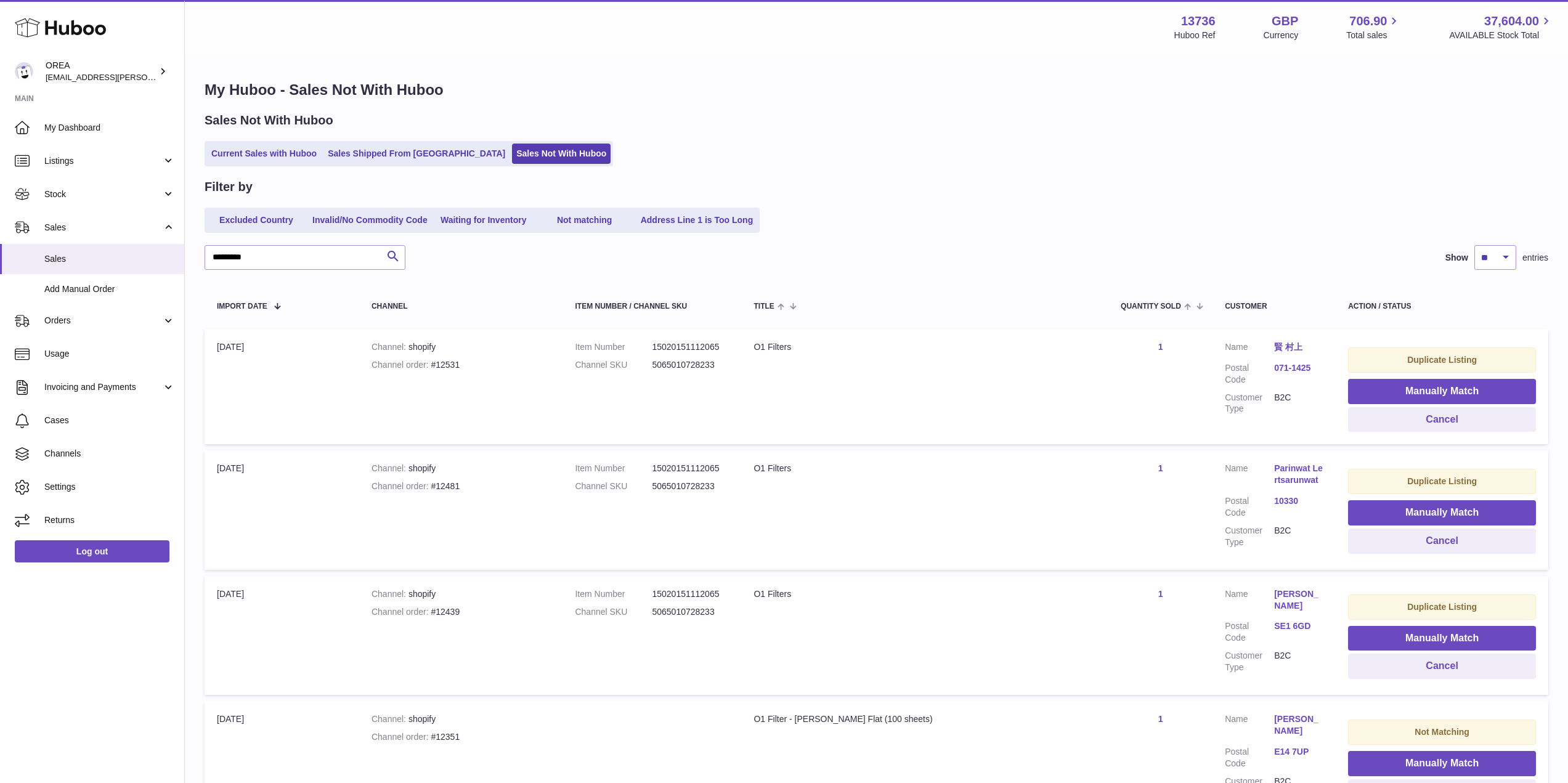
click at [469, 363] on div "Channel order #12531" at bounding box center [461, 365] width 179 height 12
copy div "12531"
click at [1400, 390] on button "Manually Match" at bounding box center [1442, 391] width 188 height 26
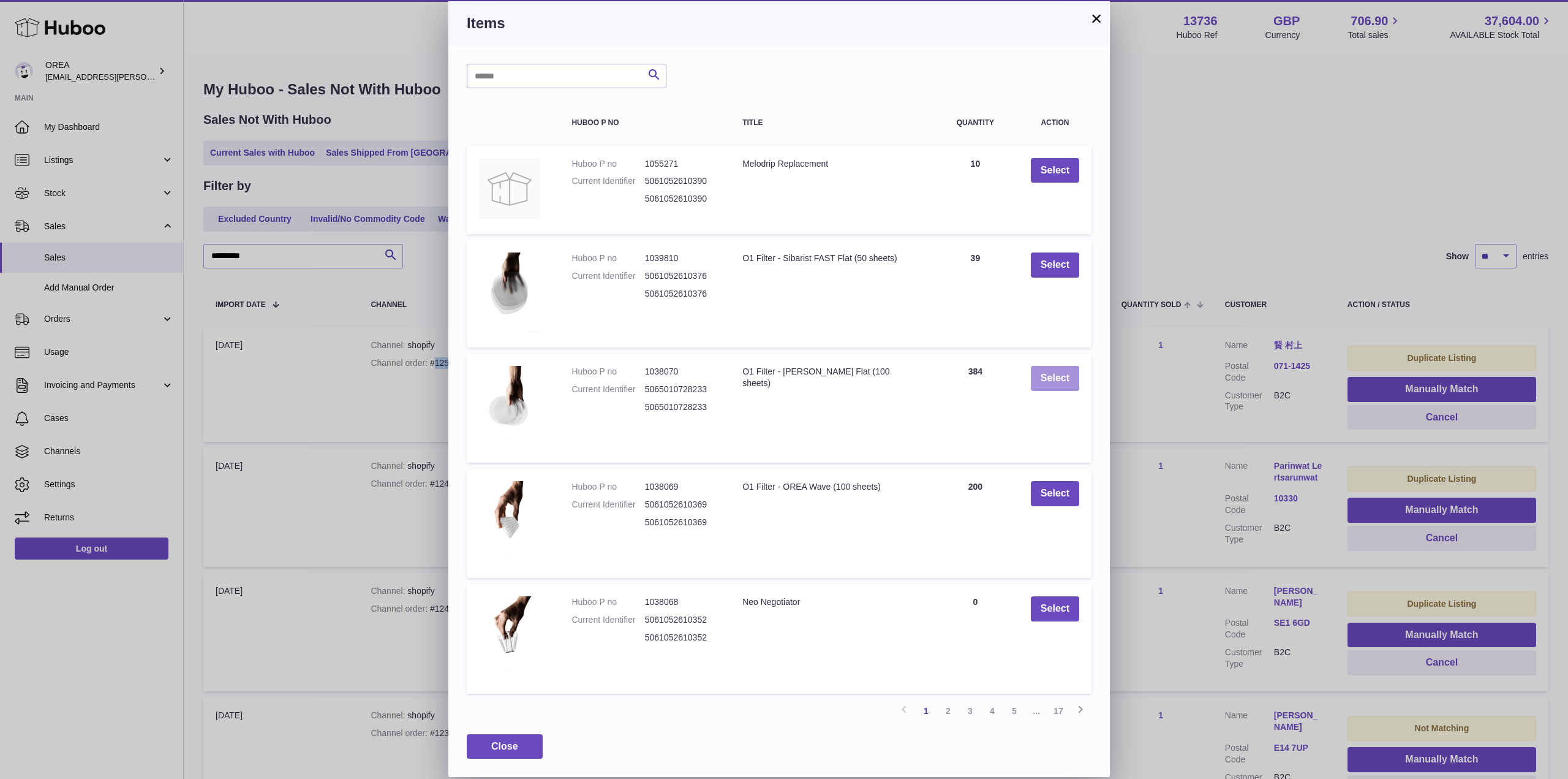
click at [1058, 372] on button "Select" at bounding box center [1055, 378] width 48 height 25
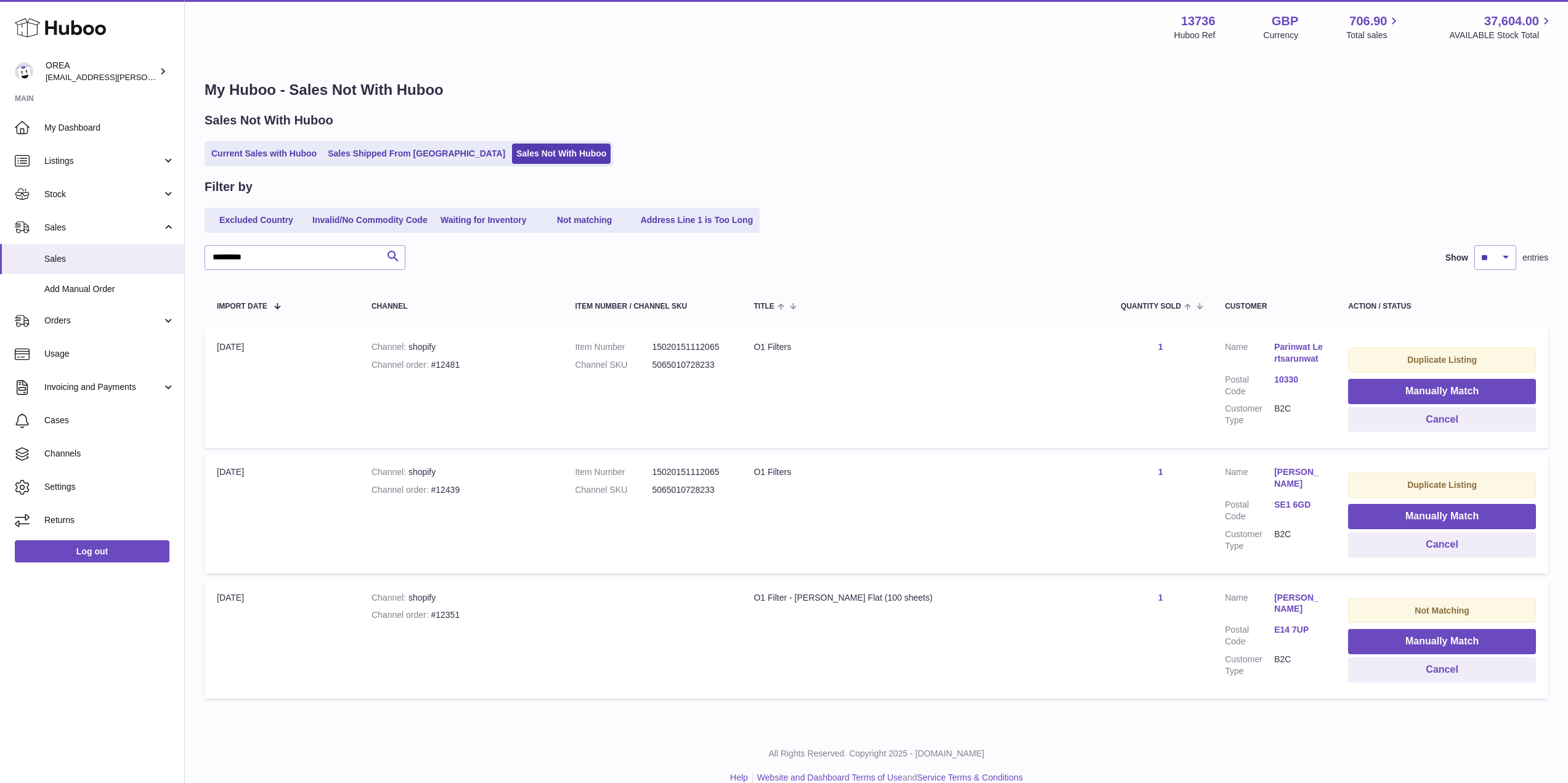
click at [467, 366] on div "Channel order #12481" at bounding box center [461, 365] width 179 height 12
copy div "12481"
click at [1385, 391] on button "Manually Match" at bounding box center [1442, 391] width 188 height 26
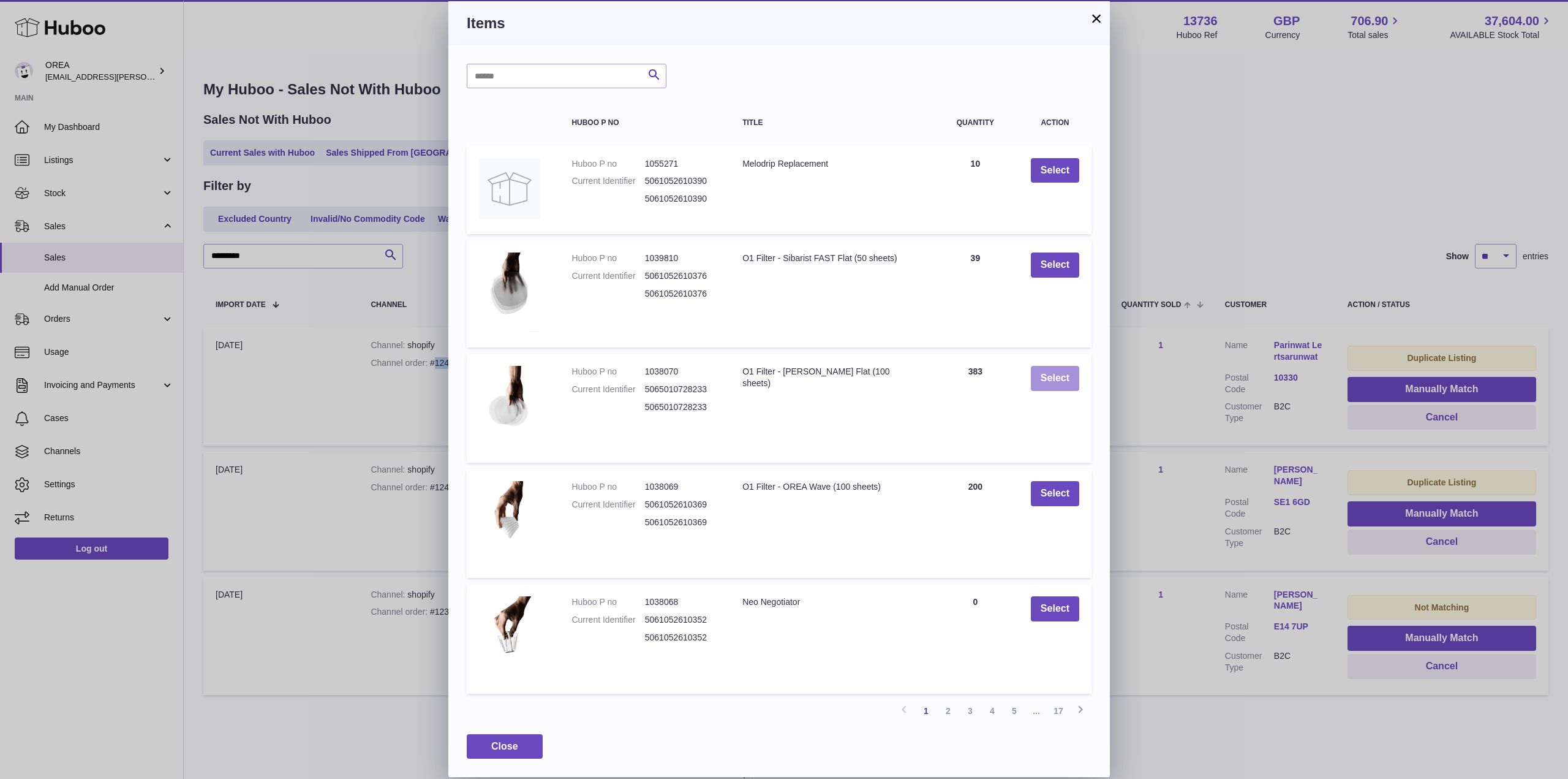
click at [1040, 380] on button "Select" at bounding box center [1055, 378] width 48 height 25
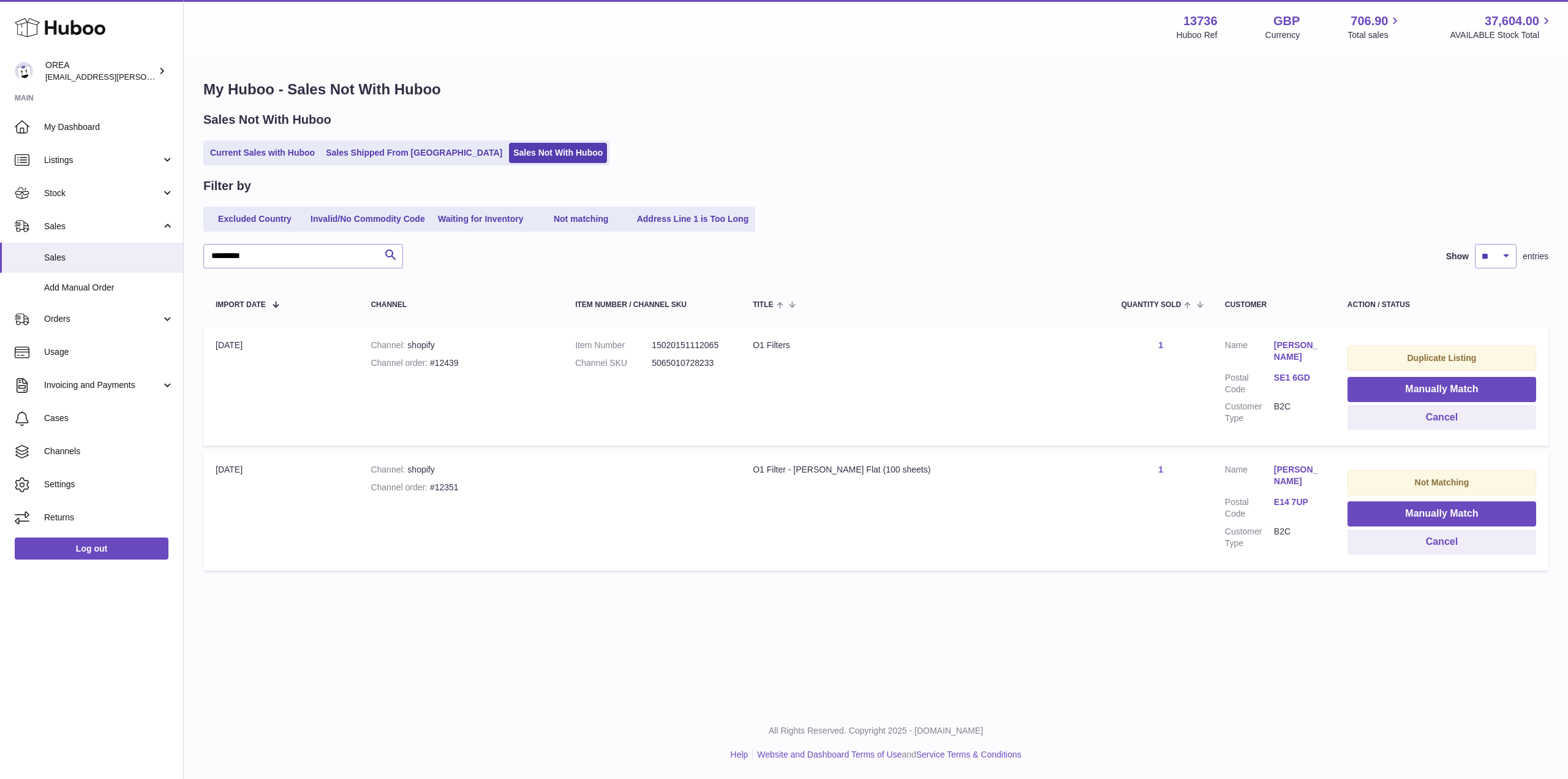
click at [468, 362] on div "Channel order #12439" at bounding box center [460, 363] width 180 height 12
copy div "12439"
click at [1404, 389] on button "Manually Match" at bounding box center [1442, 389] width 189 height 25
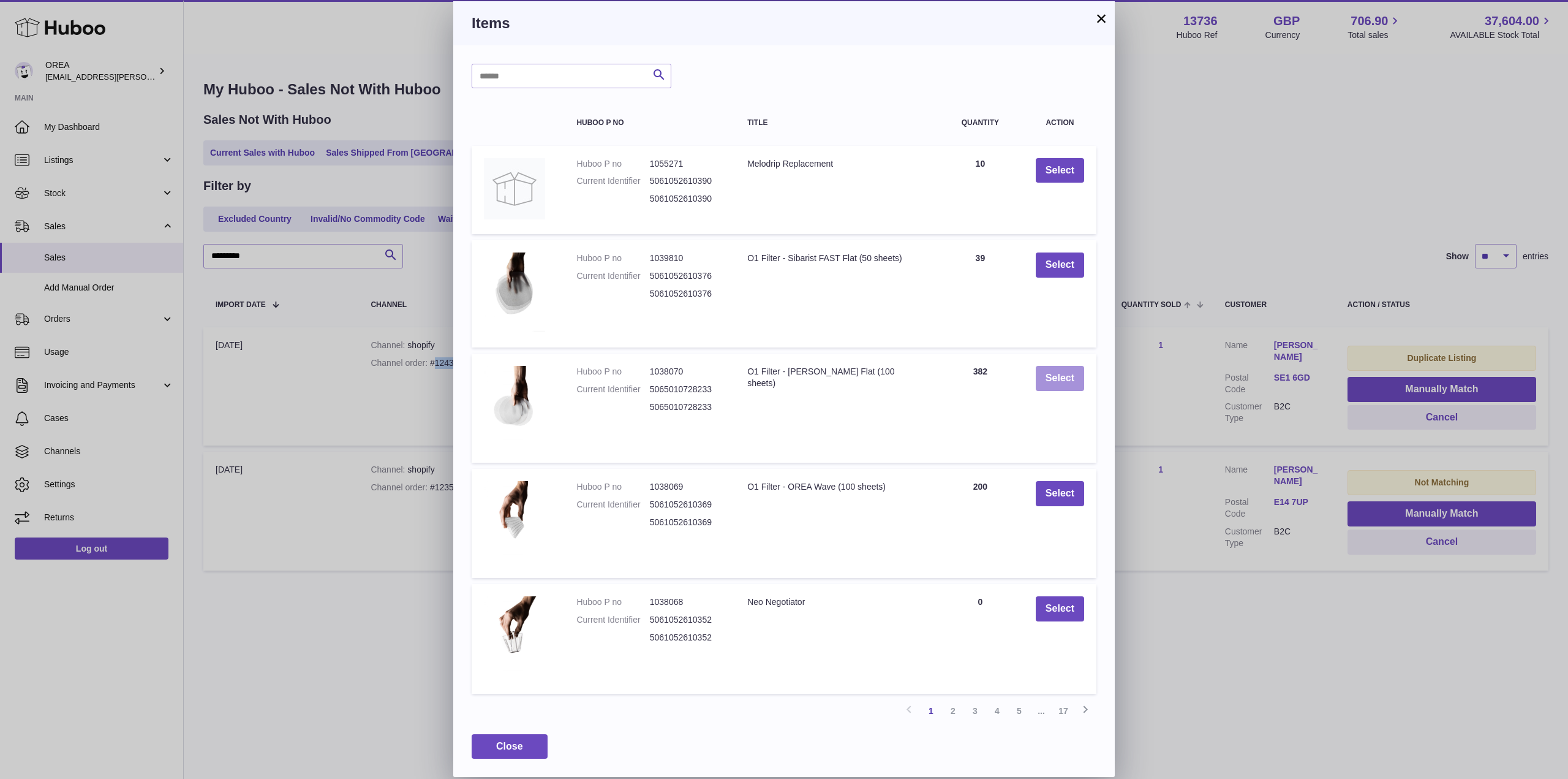
click at [1061, 376] on button "Select" at bounding box center [1060, 378] width 48 height 25
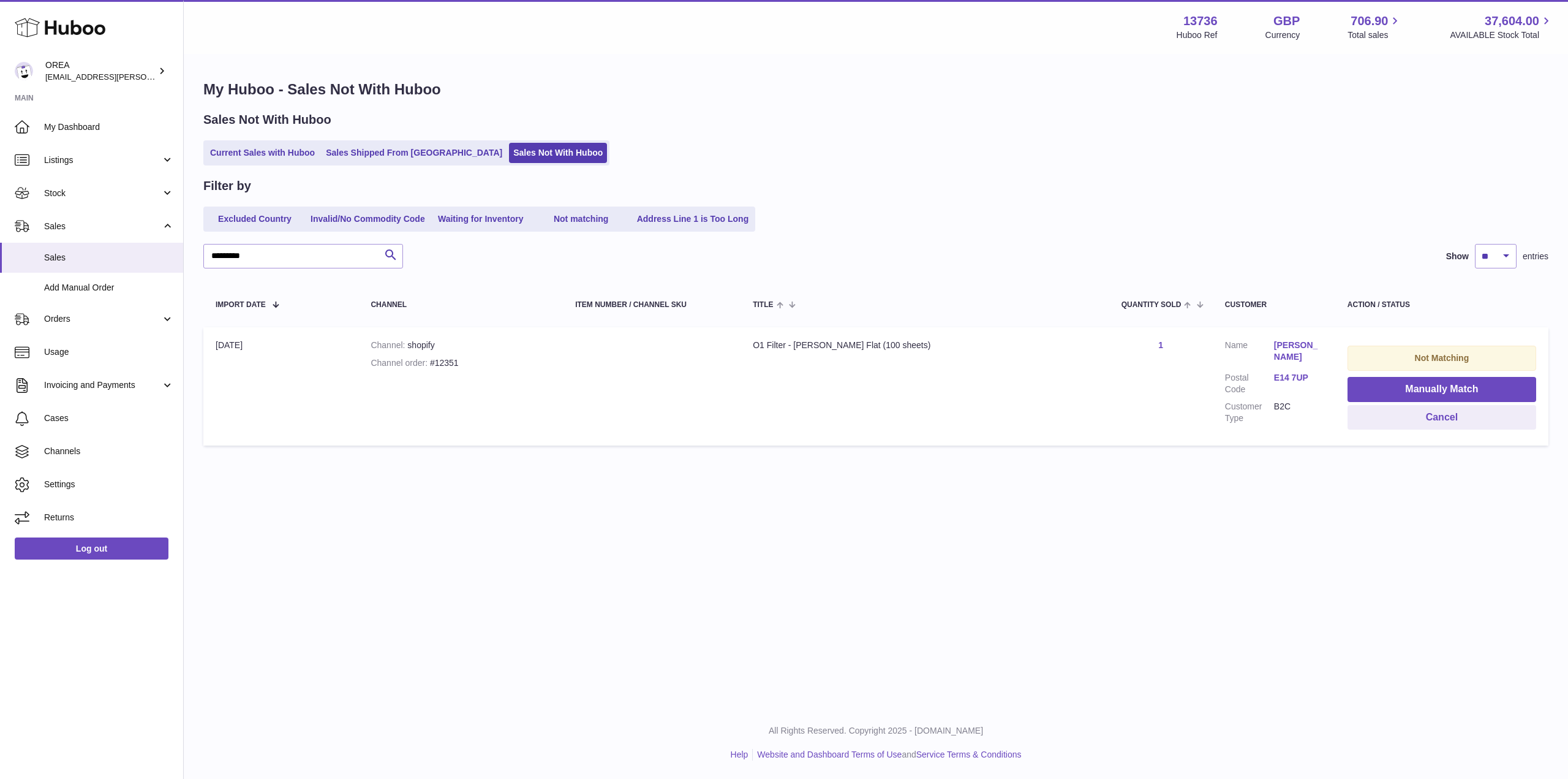
click at [466, 357] on div "Channel order #12351" at bounding box center [460, 363] width 180 height 12
copy div "12351"
click at [1382, 382] on button "Manually Match" at bounding box center [1442, 389] width 189 height 25
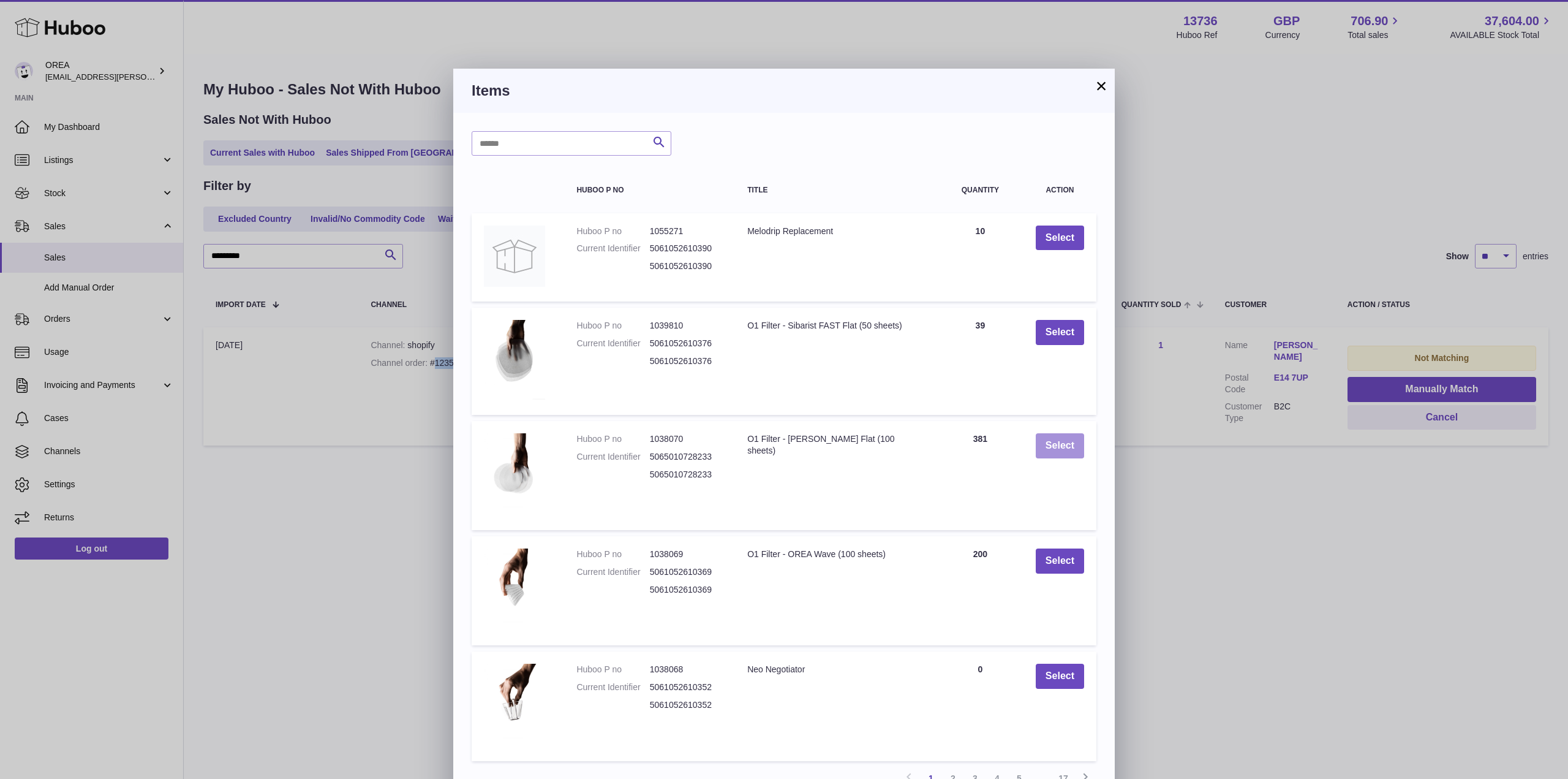
click at [1061, 442] on button "Select" at bounding box center [1060, 446] width 48 height 25
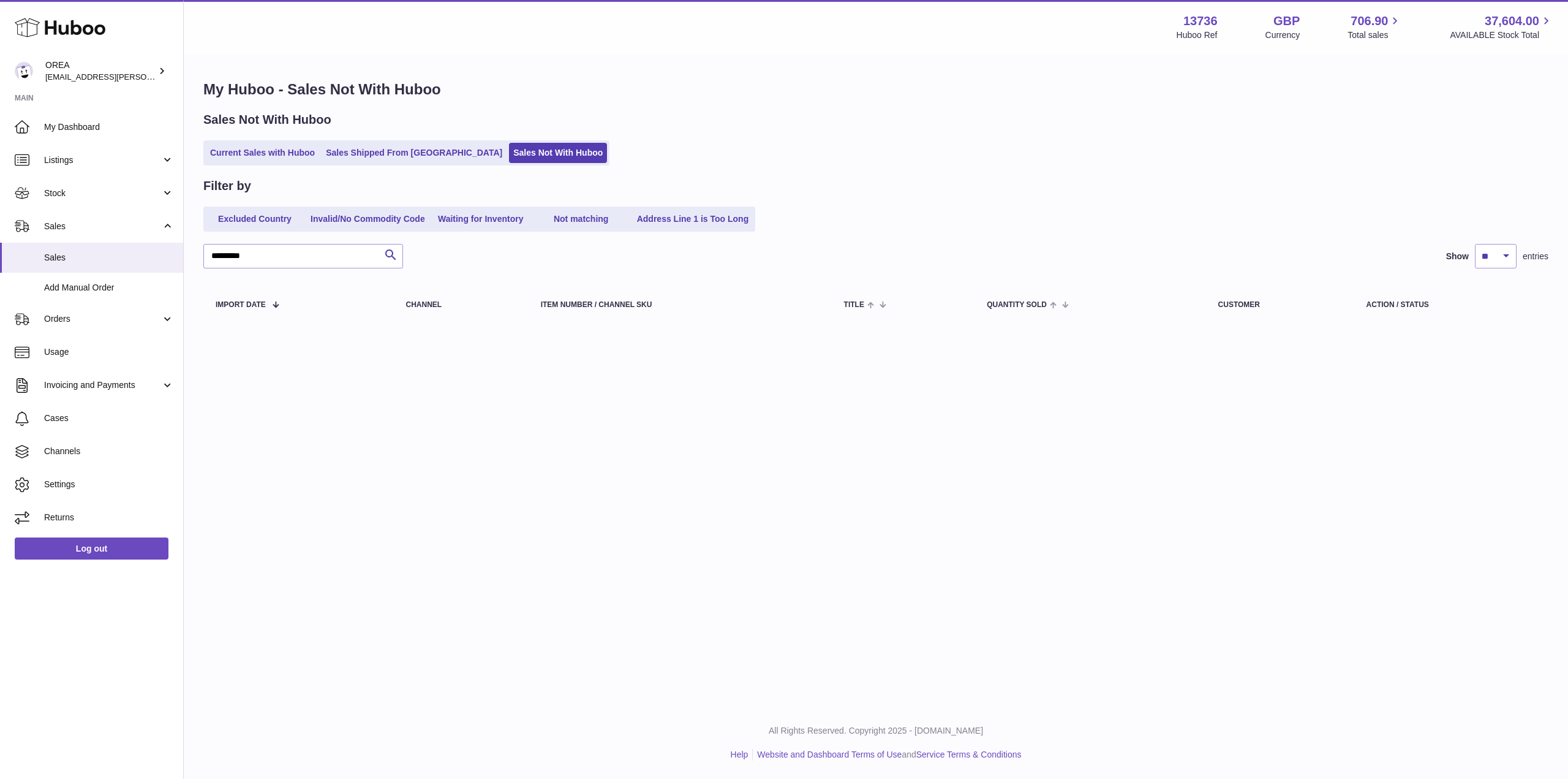
click at [285, 242] on div "Filter by Excluded Country Invalid/No Commodity Code Waiting for Inventory Not …" at bounding box center [876, 253] width 1345 height 150
click at [283, 256] on input "*********" at bounding box center [303, 256] width 200 height 25
type input "*"
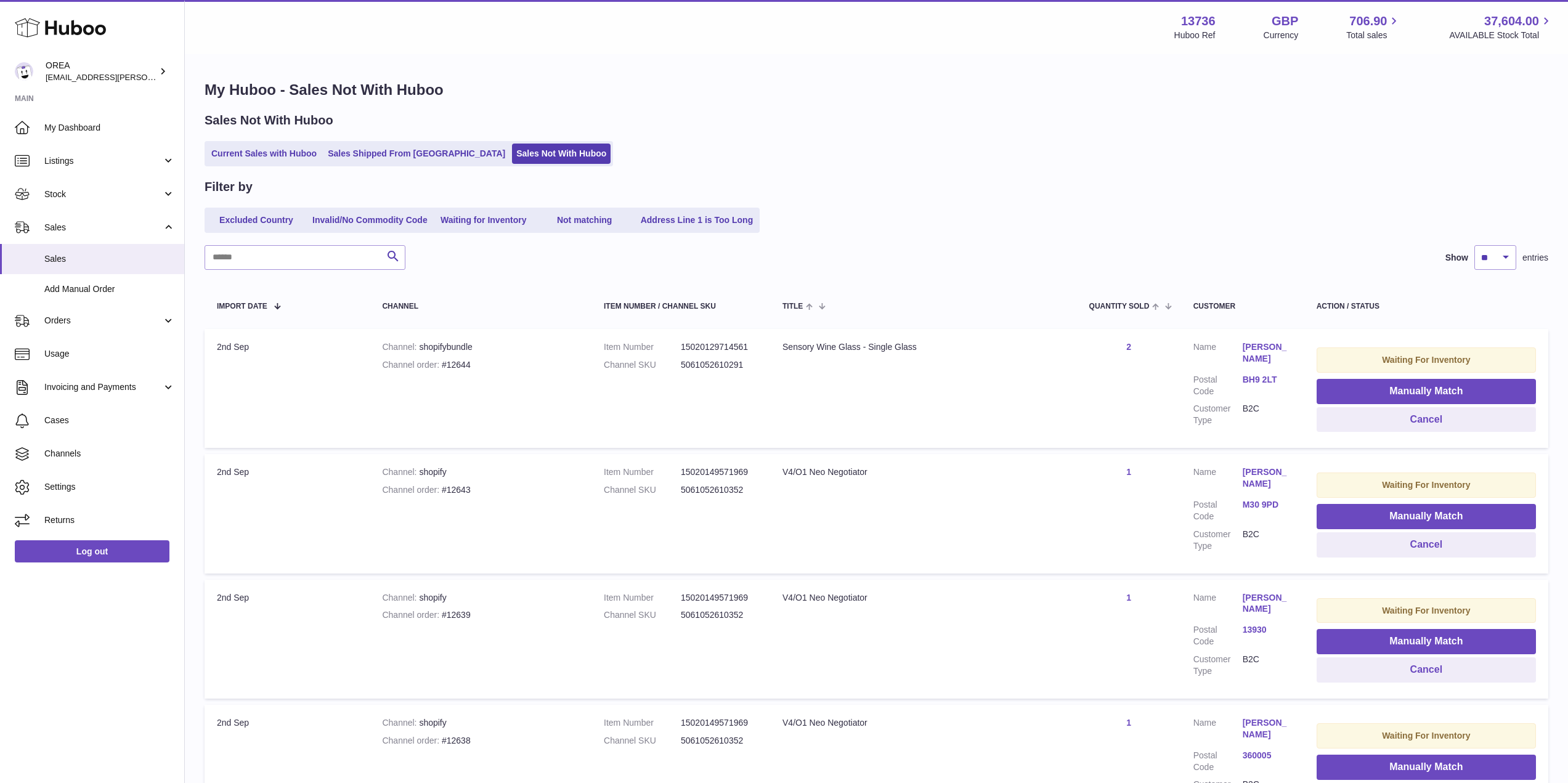
click at [253, 151] on link "Current Sales with Huboo" at bounding box center [264, 153] width 114 height 20
